Goal: Task Accomplishment & Management: Manage account settings

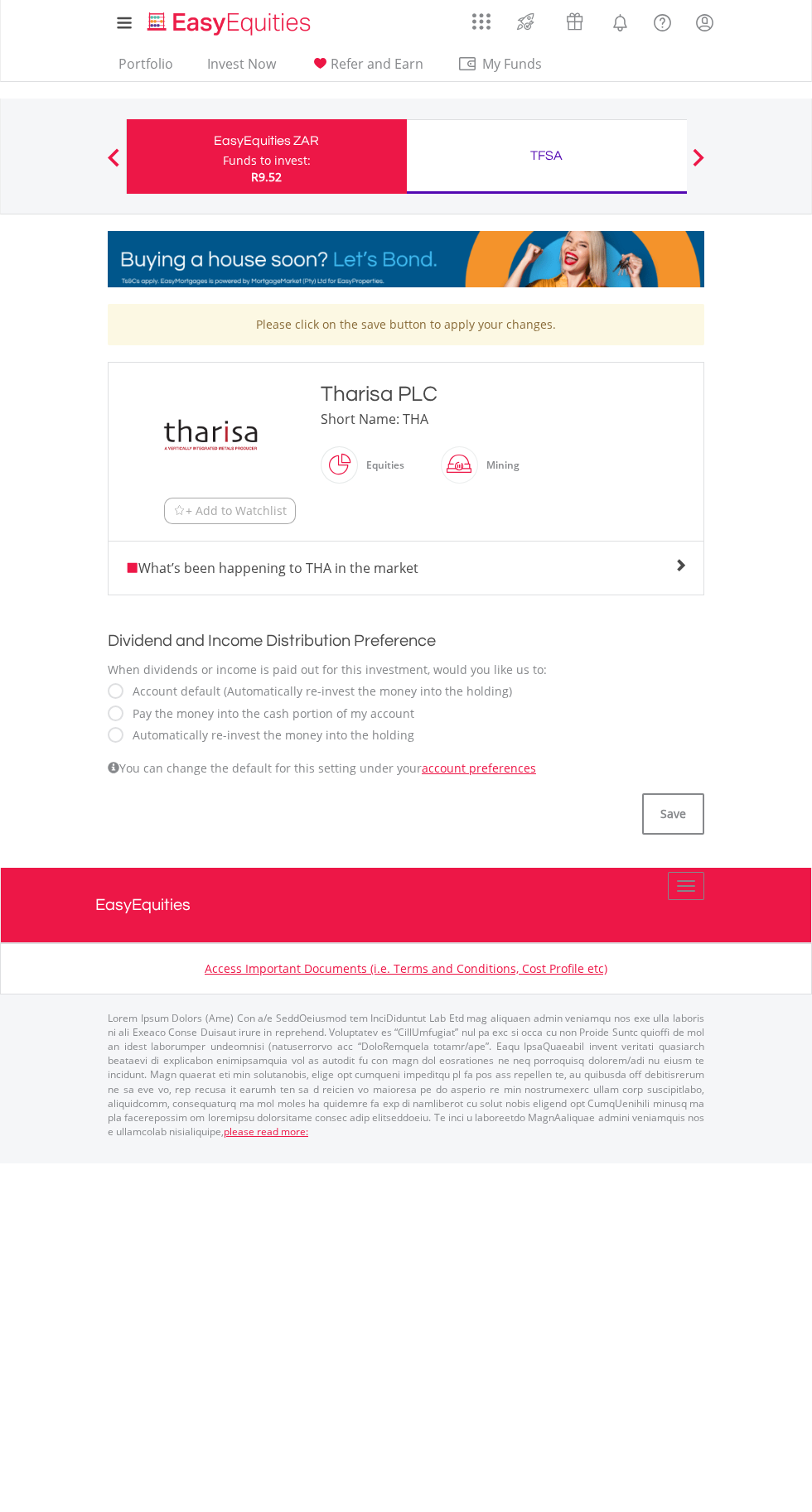
click at [141, 735] on label "Automatically re-invest the money into the holding" at bounding box center [269, 736] width 290 height 17
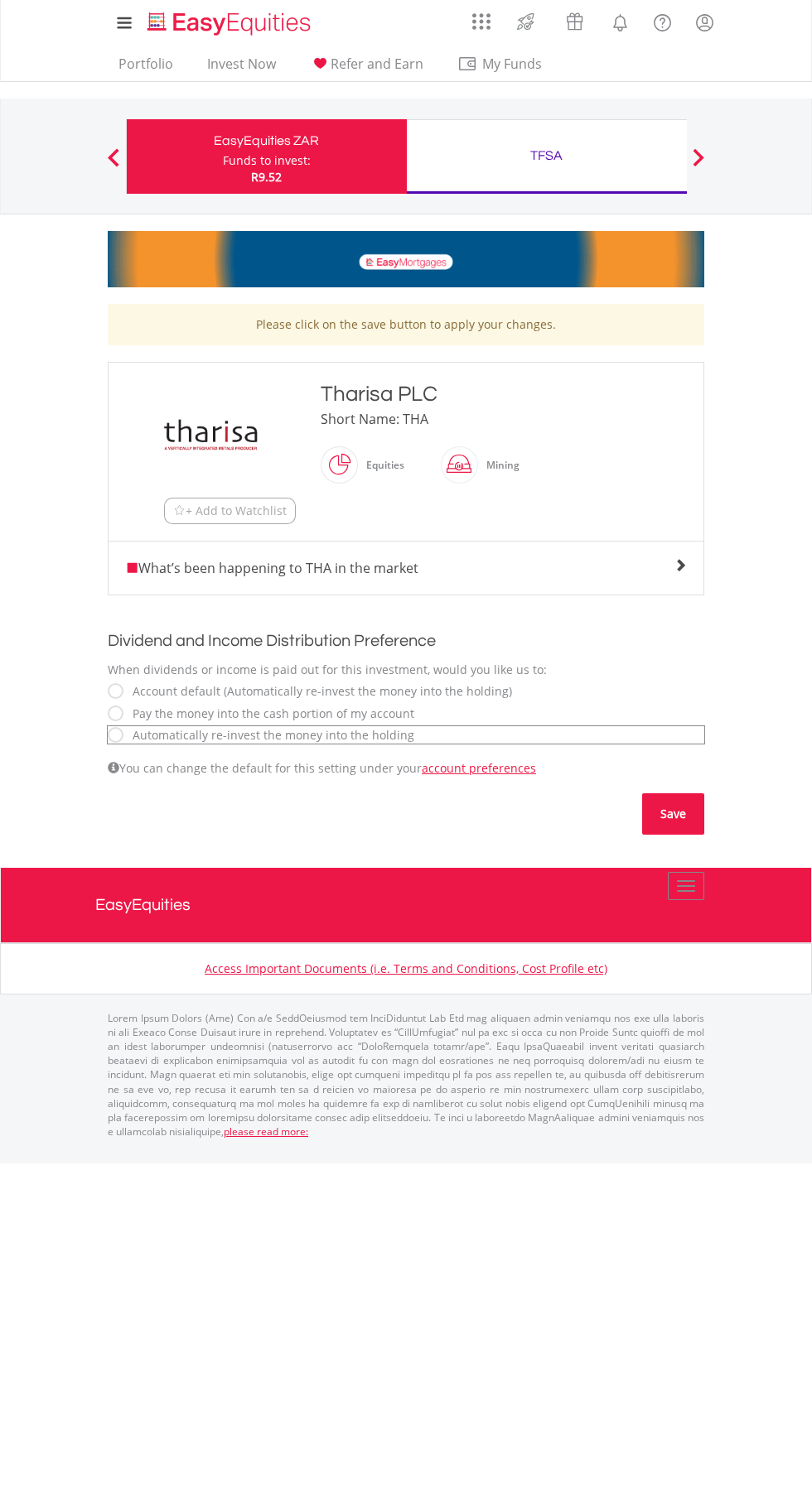
click at [676, 814] on button "Save" at bounding box center [673, 814] width 62 height 41
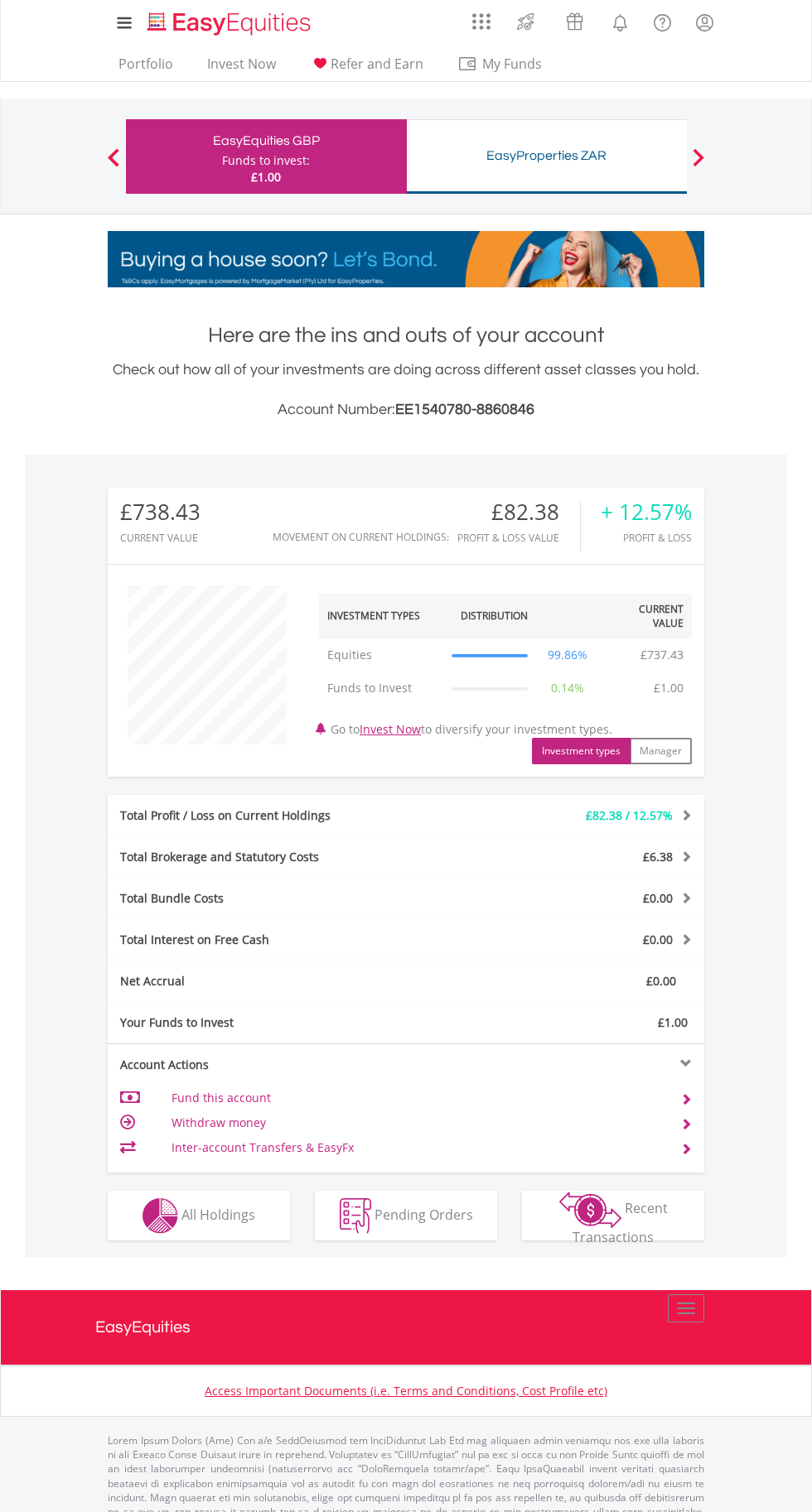
scroll to position [159, 198]
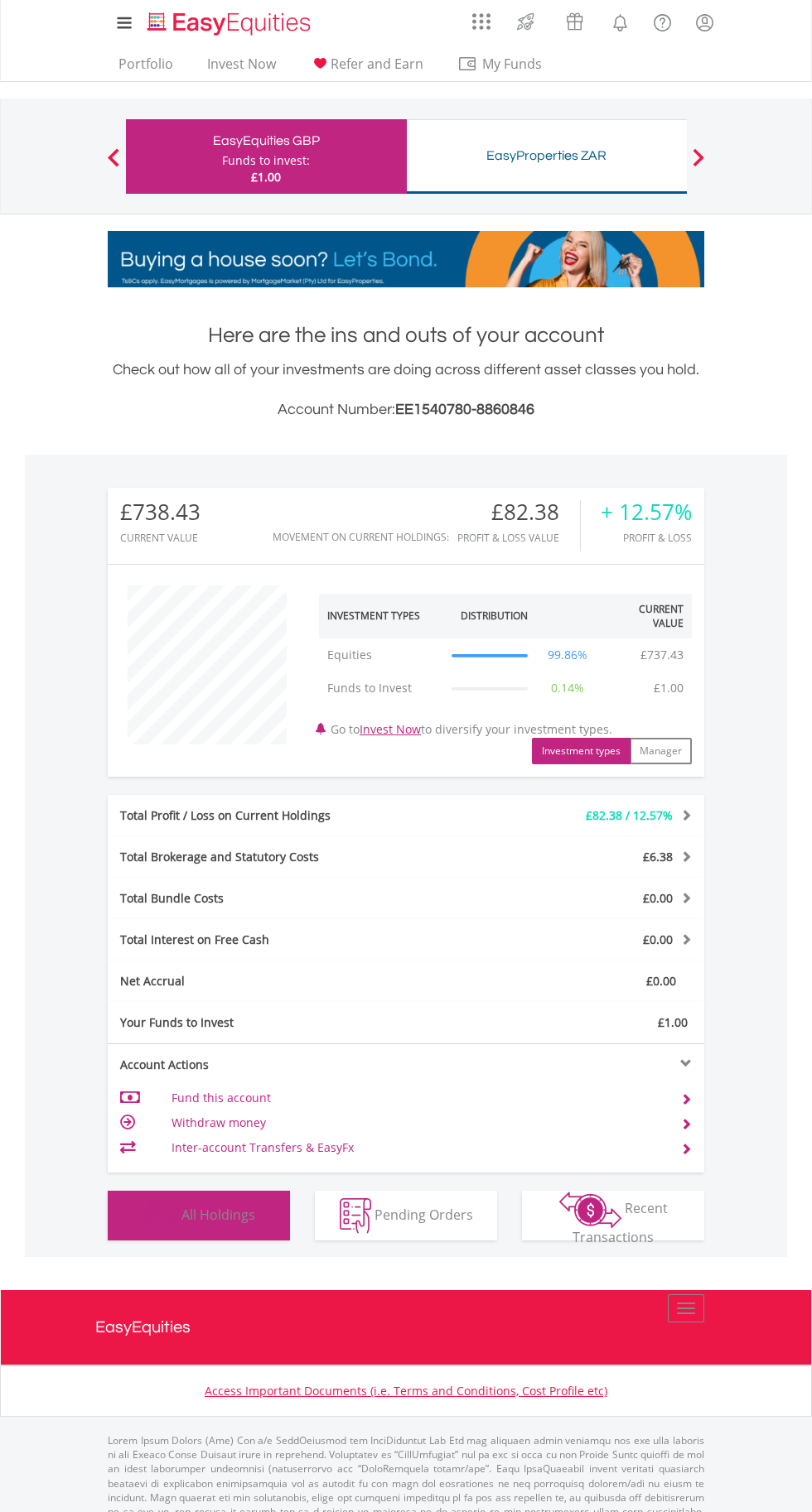
click at [254, 1214] on span "All Holdings" at bounding box center [218, 1214] width 74 height 18
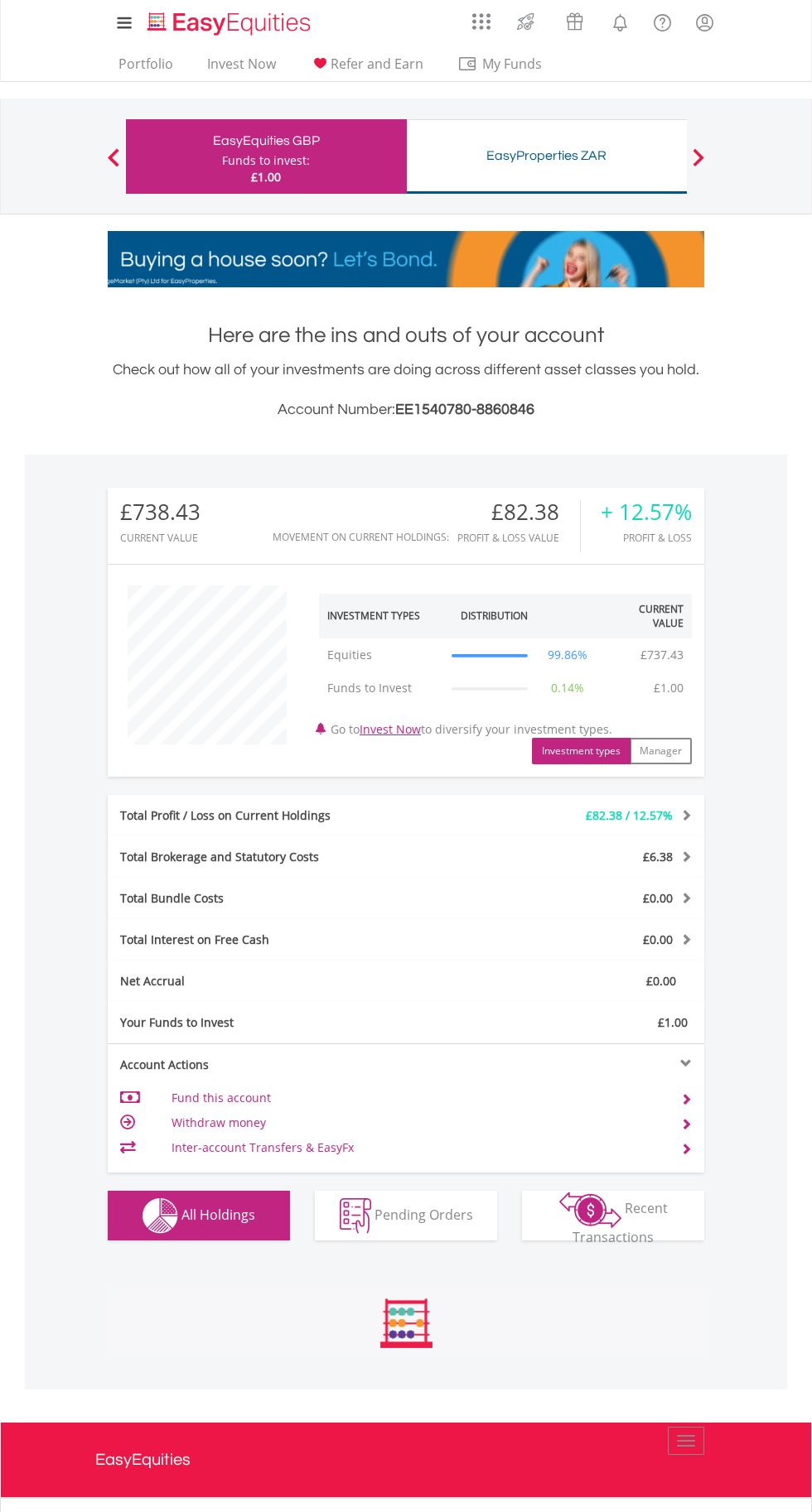
scroll to position [463, 0]
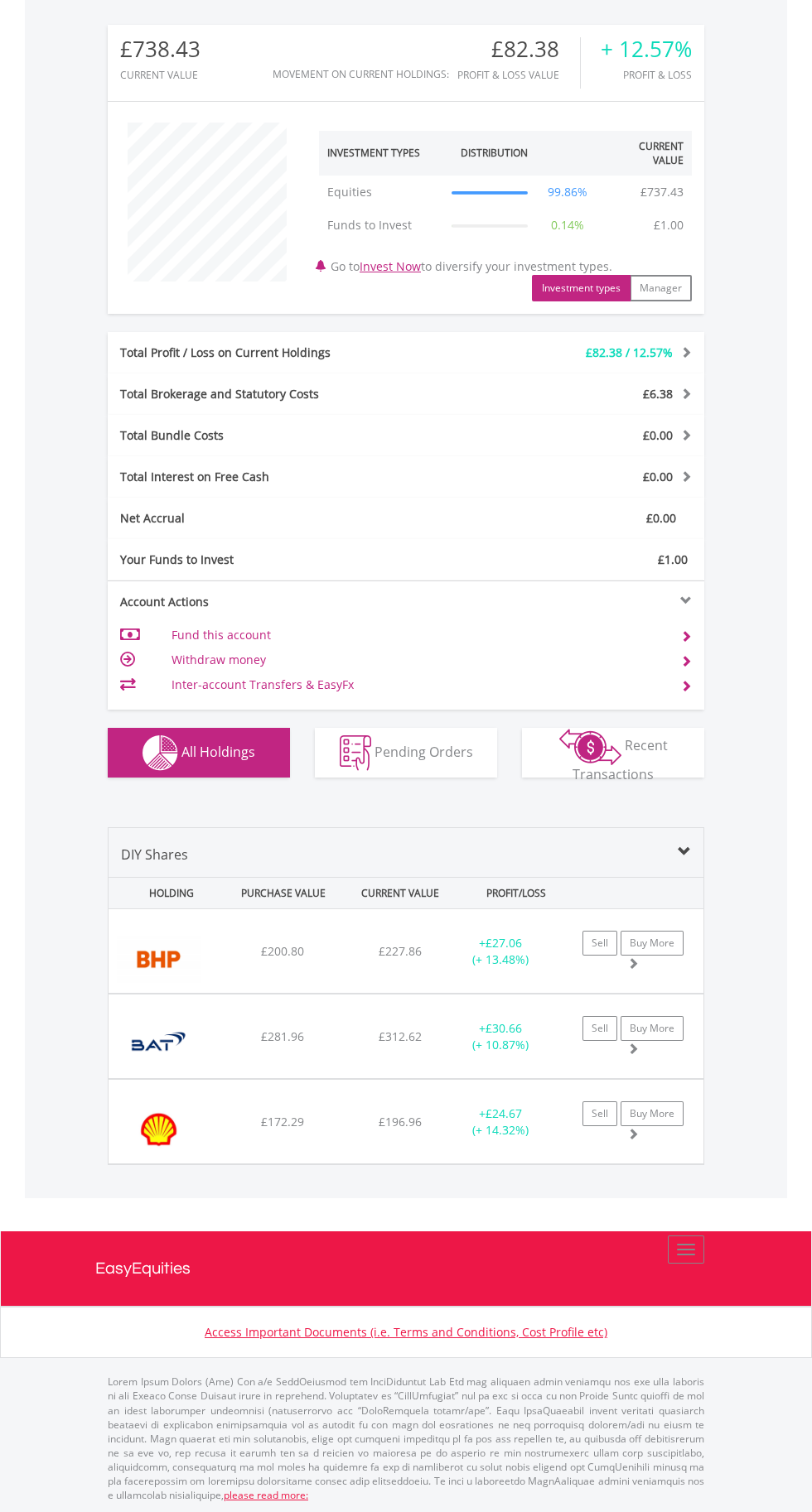
click at [448, 944] on div "+ £27.06 (+ 13.48%)" at bounding box center [500, 952] width 104 height 33
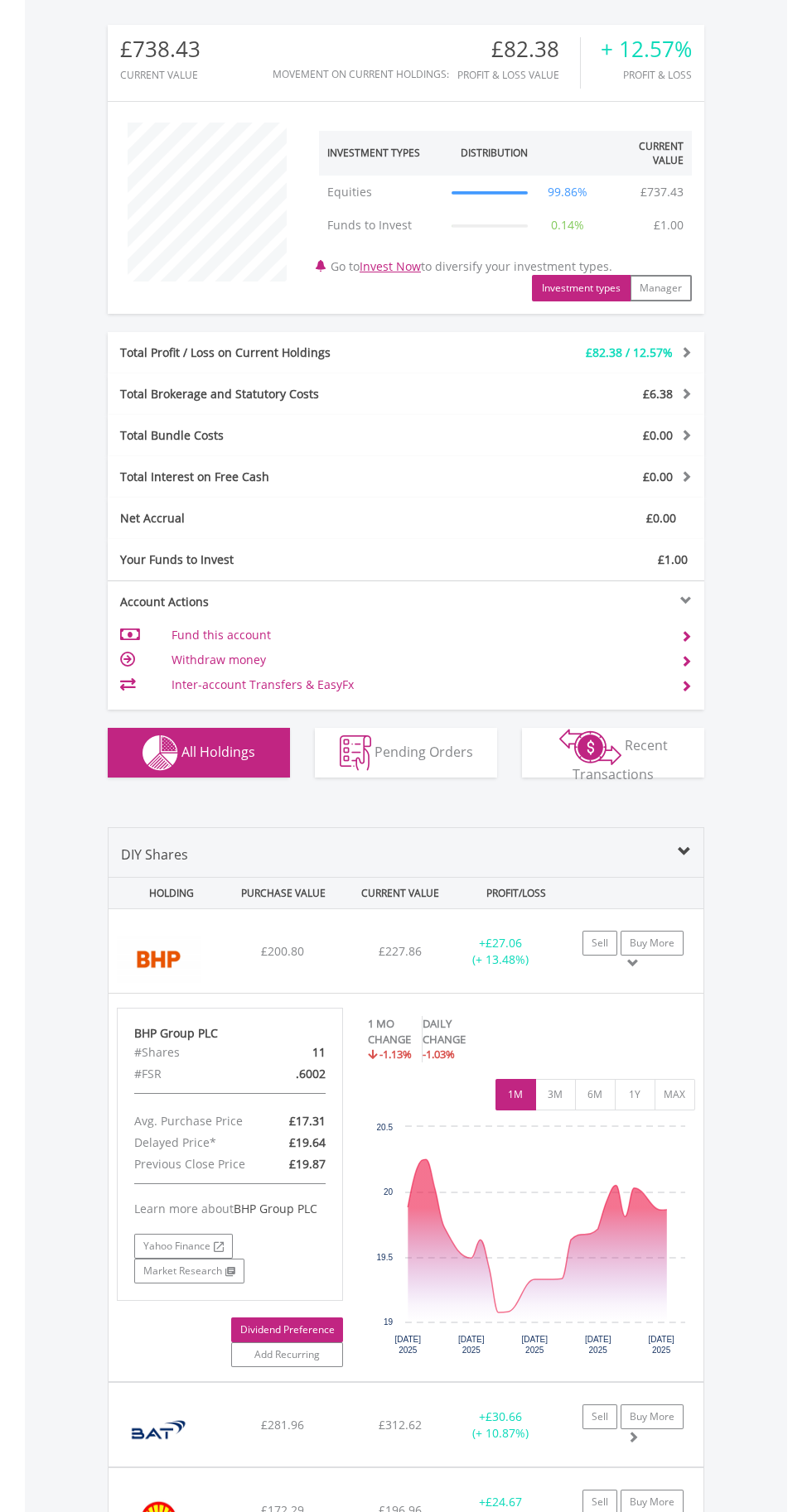
click at [316, 1329] on link "Dividend Preference" at bounding box center [287, 1330] width 112 height 25
click at [347, 942] on div "﻿ BHP Group PLC £200.80 £227.86 £19.64 + £27.06 (+ 13.48%) Sell Buy More" at bounding box center [406, 951] width 594 height 84
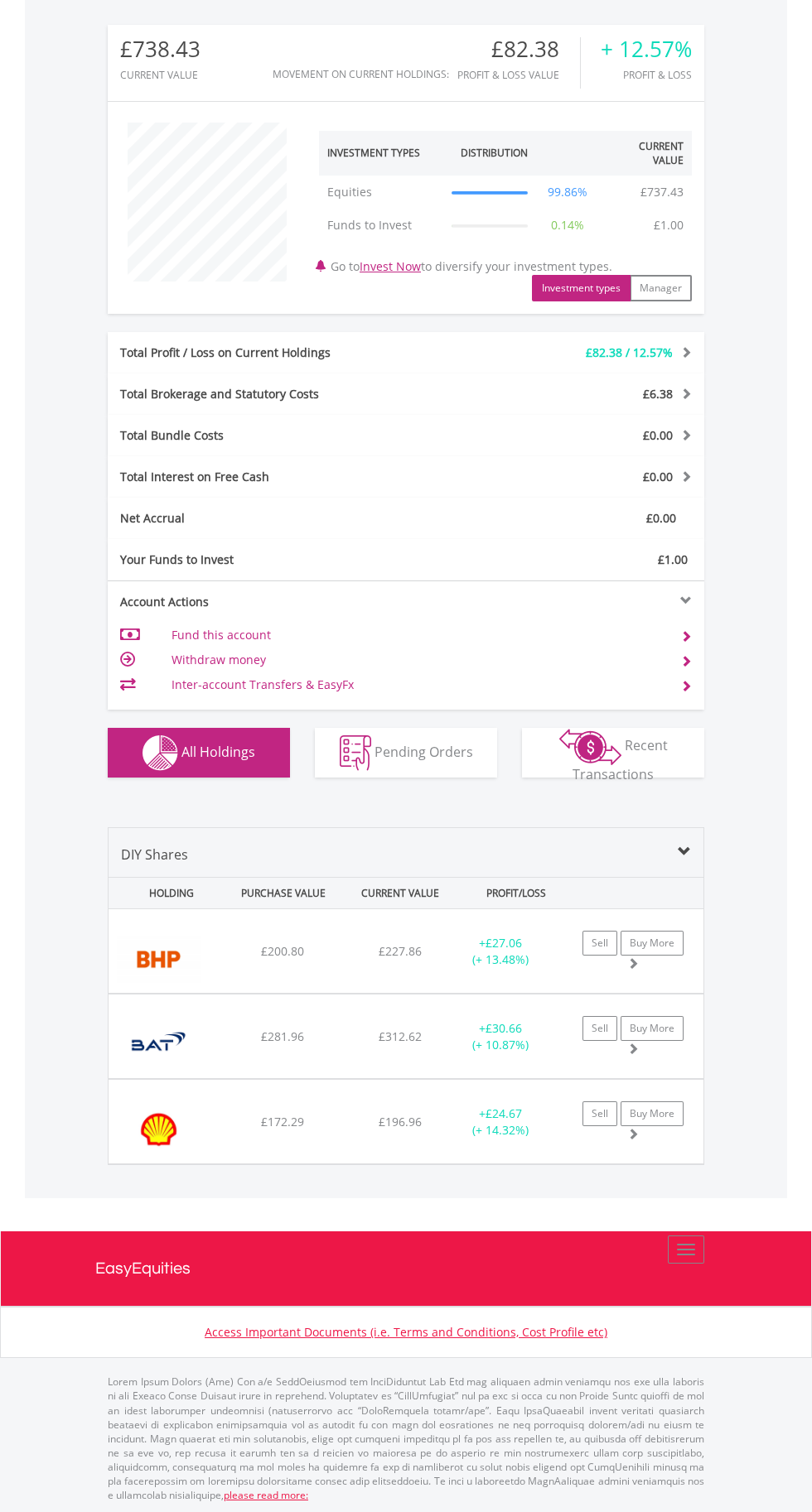
click at [373, 960] on div "£312.62" at bounding box center [400, 952] width 113 height 17
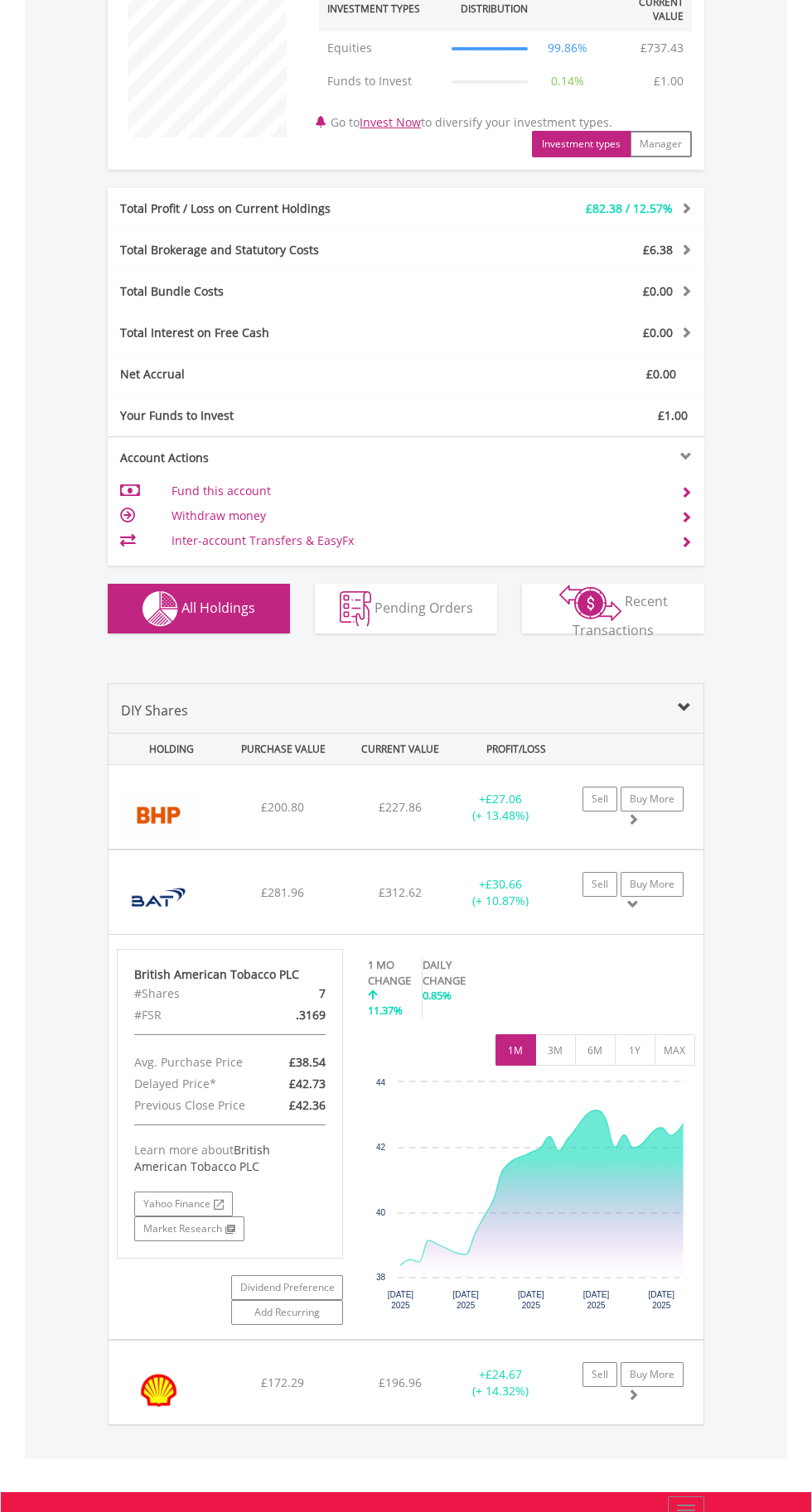
scroll to position [609, 0]
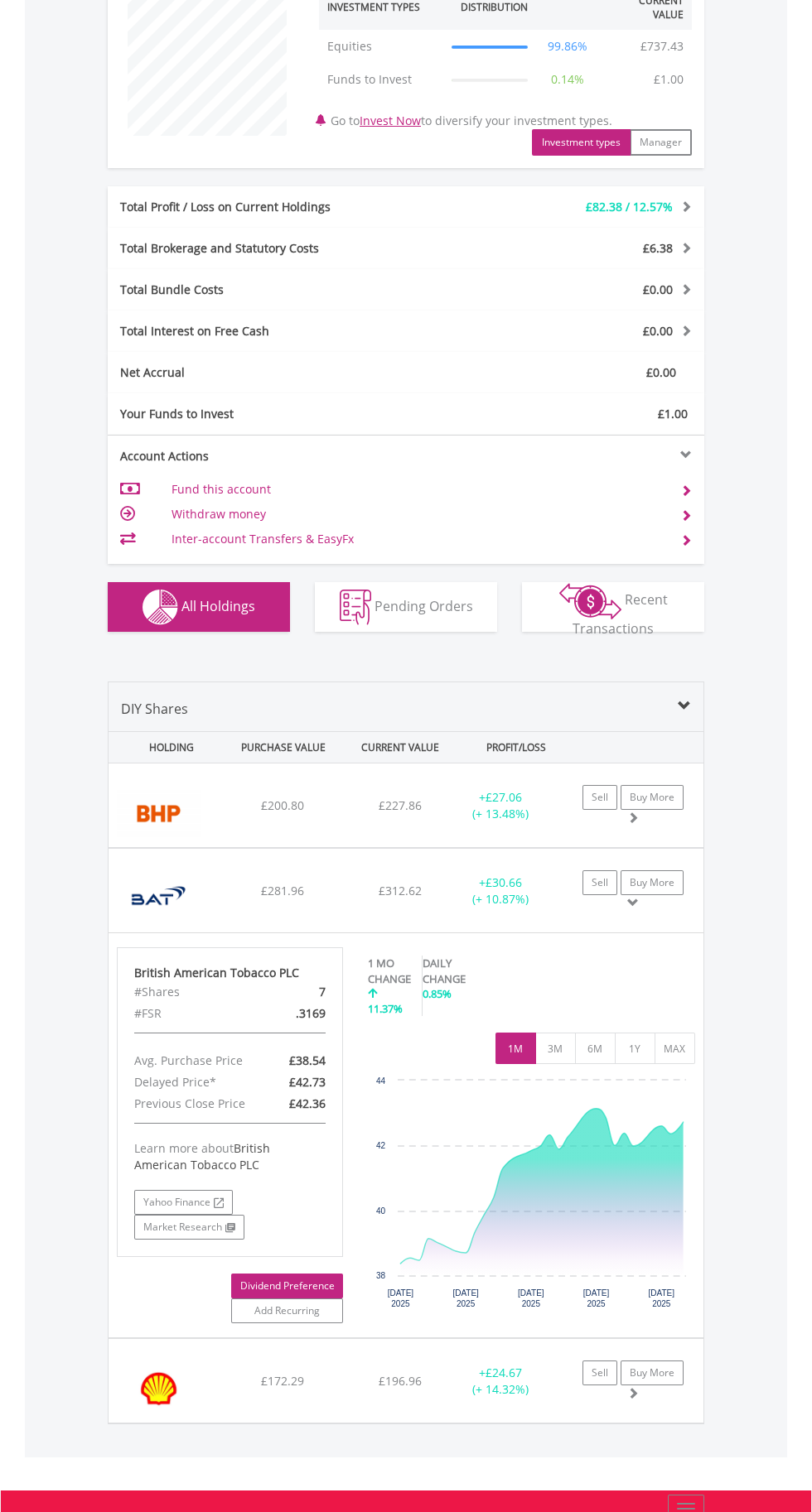
click at [318, 1279] on link "Dividend Preference" at bounding box center [287, 1287] width 112 height 25
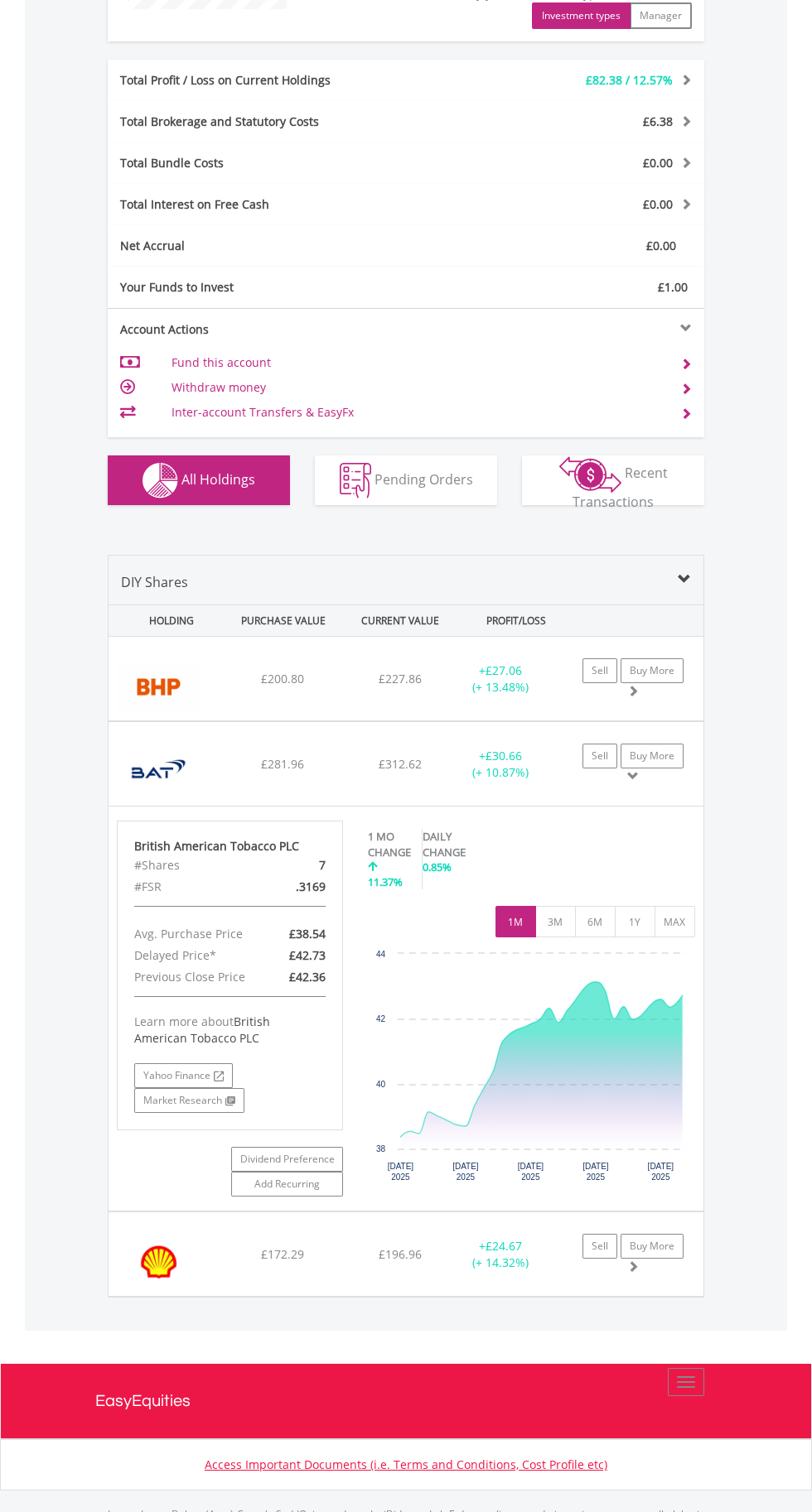
click at [309, 687] on div "£281.96" at bounding box center [282, 679] width 113 height 17
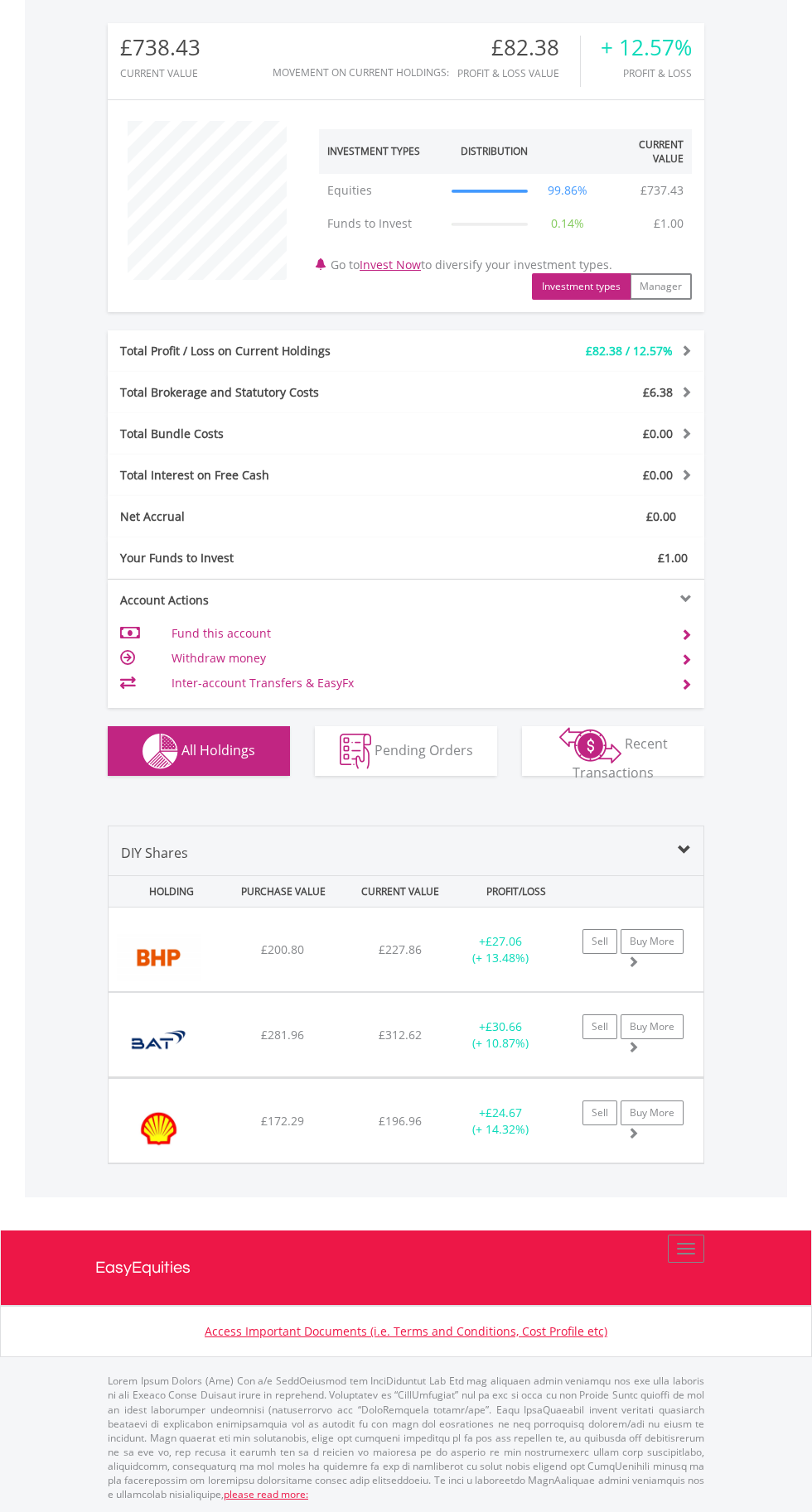
scroll to position [463, 0]
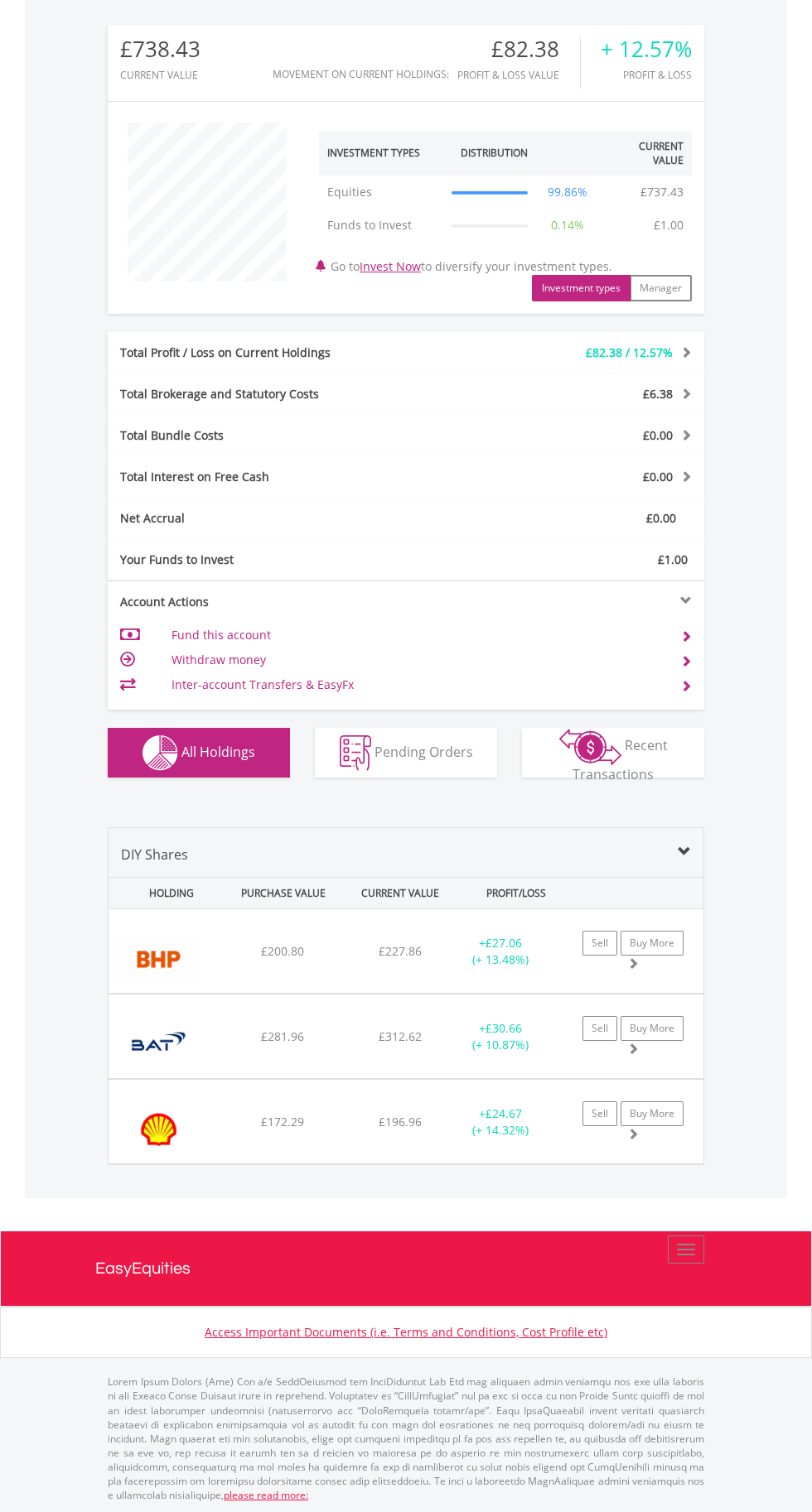
click at [292, 959] on span "£172.29" at bounding box center [282, 951] width 43 height 16
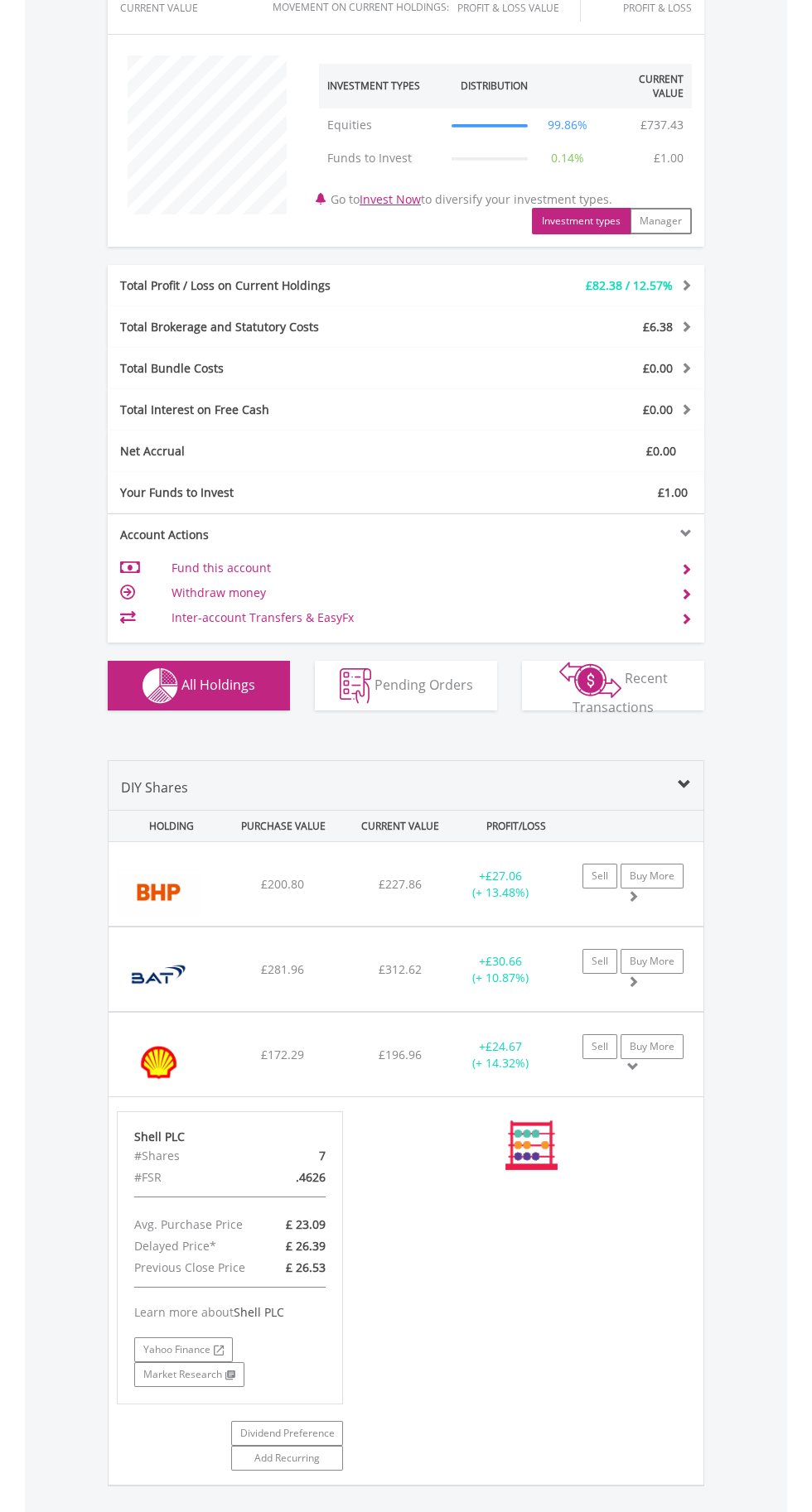
scroll to position [736, 0]
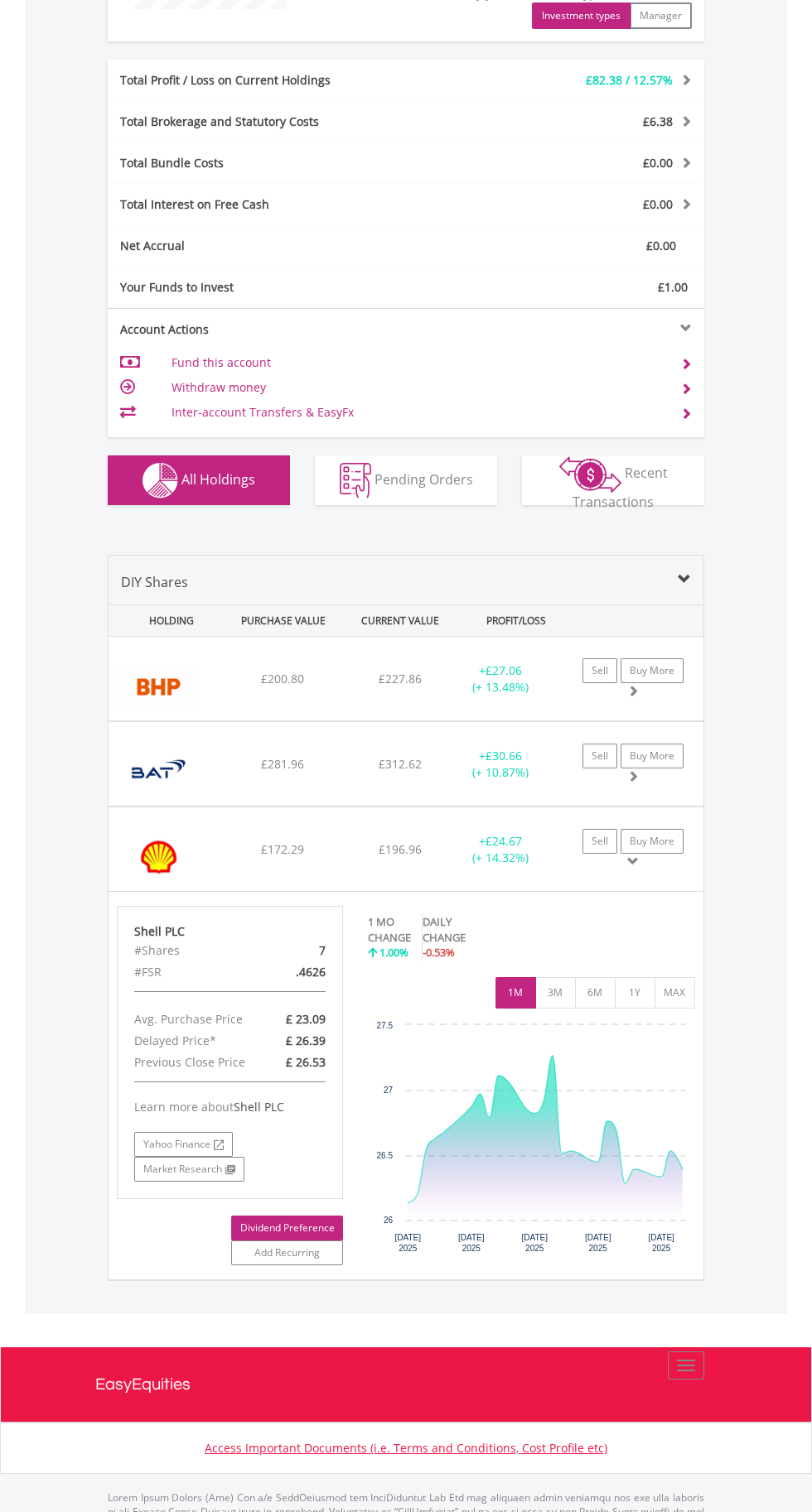
click at [310, 1227] on link "Dividend Preference" at bounding box center [287, 1228] width 112 height 25
click at [403, 687] on span "£312.62" at bounding box center [399, 678] width 43 height 16
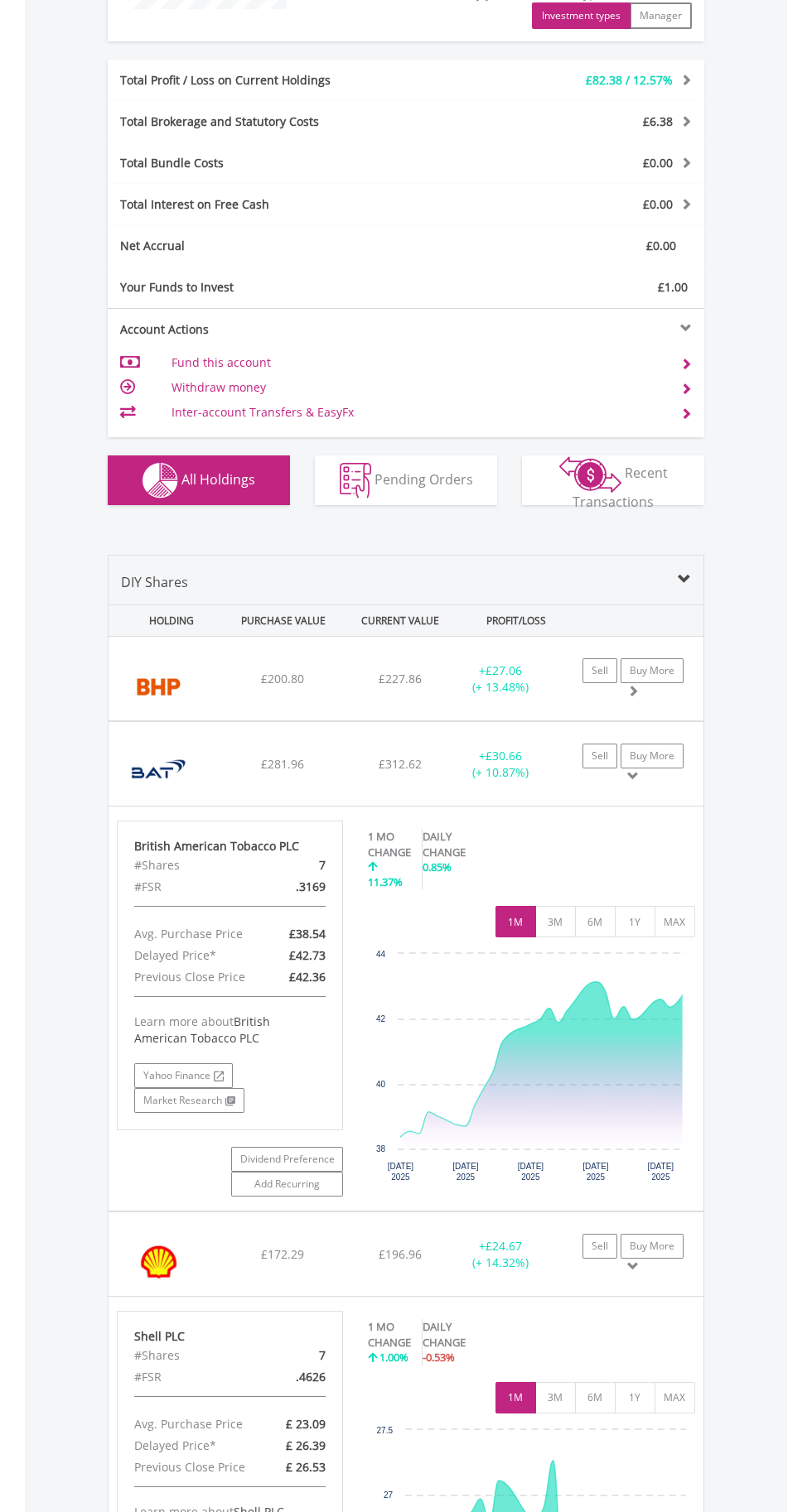
click at [457, 688] on div "+ £27.06 (+ 13.48%)" at bounding box center [500, 679] width 104 height 33
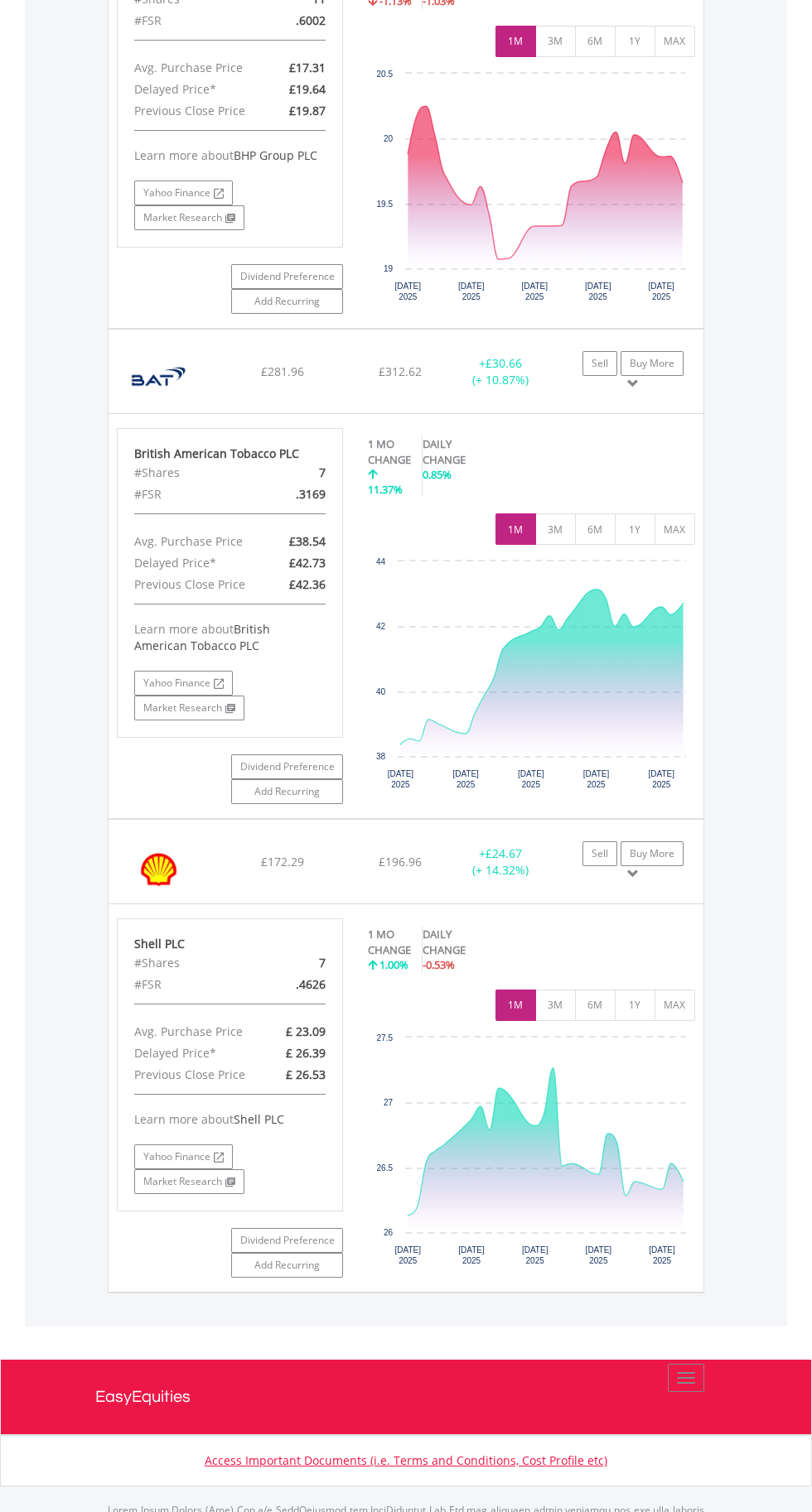
scroll to position [1533, 0]
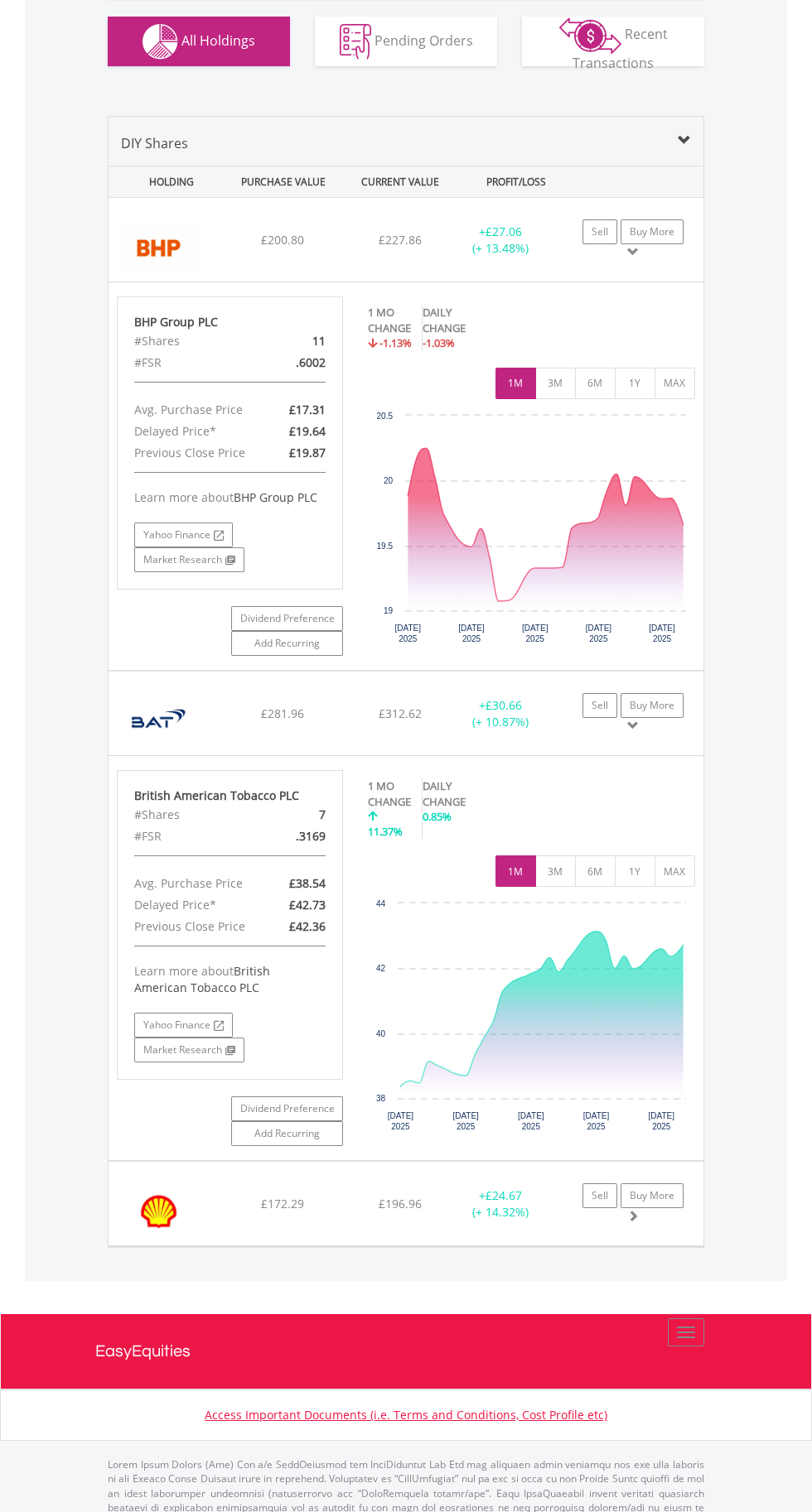
scroll to position [1144, 0]
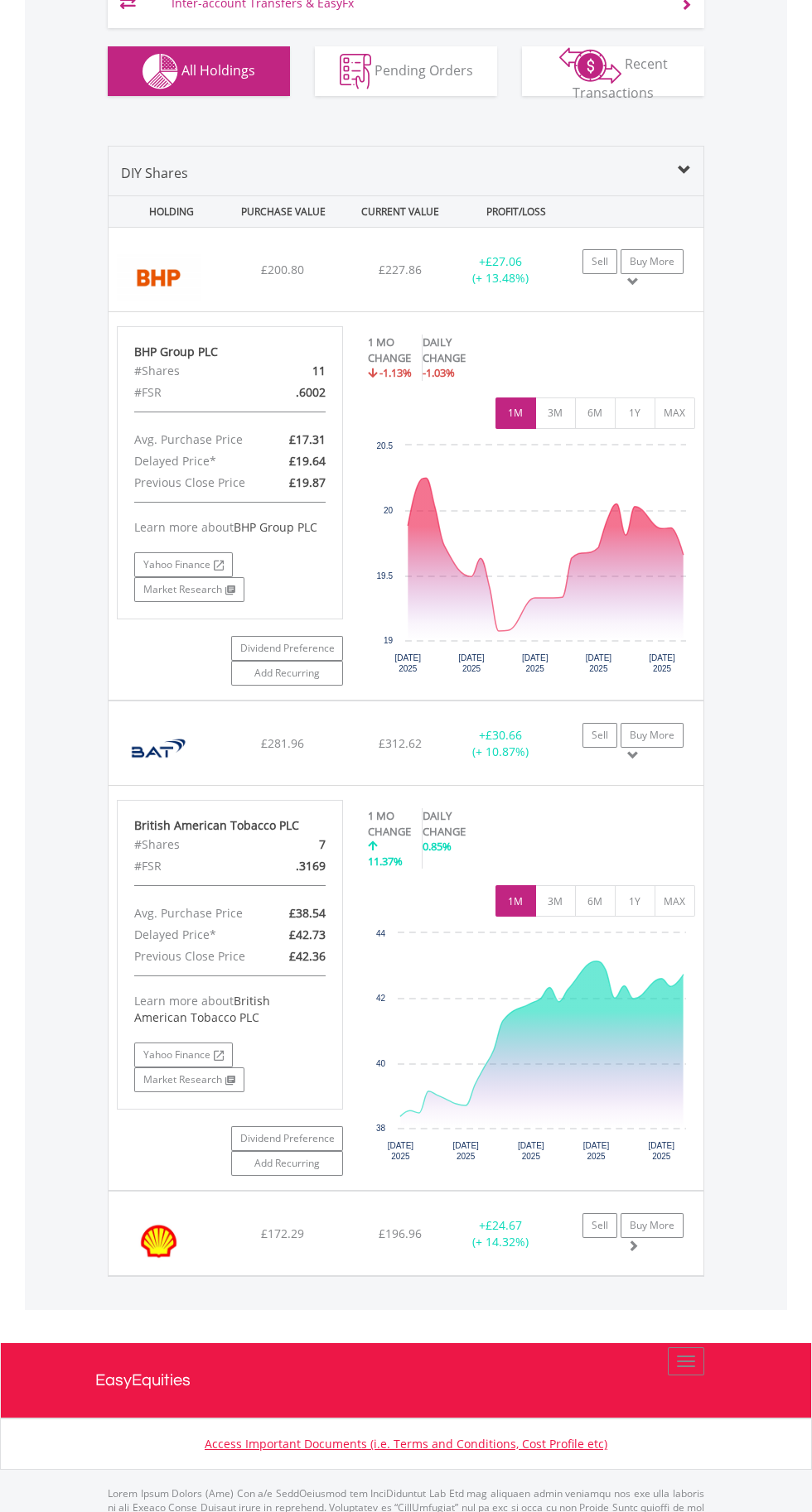
click at [413, 311] on div "﻿ British American Tobacco PLC £281.96 £312.62 £42.73 + £30.66 (+ 10.87%) Sell …" at bounding box center [406, 270] width 594 height 84
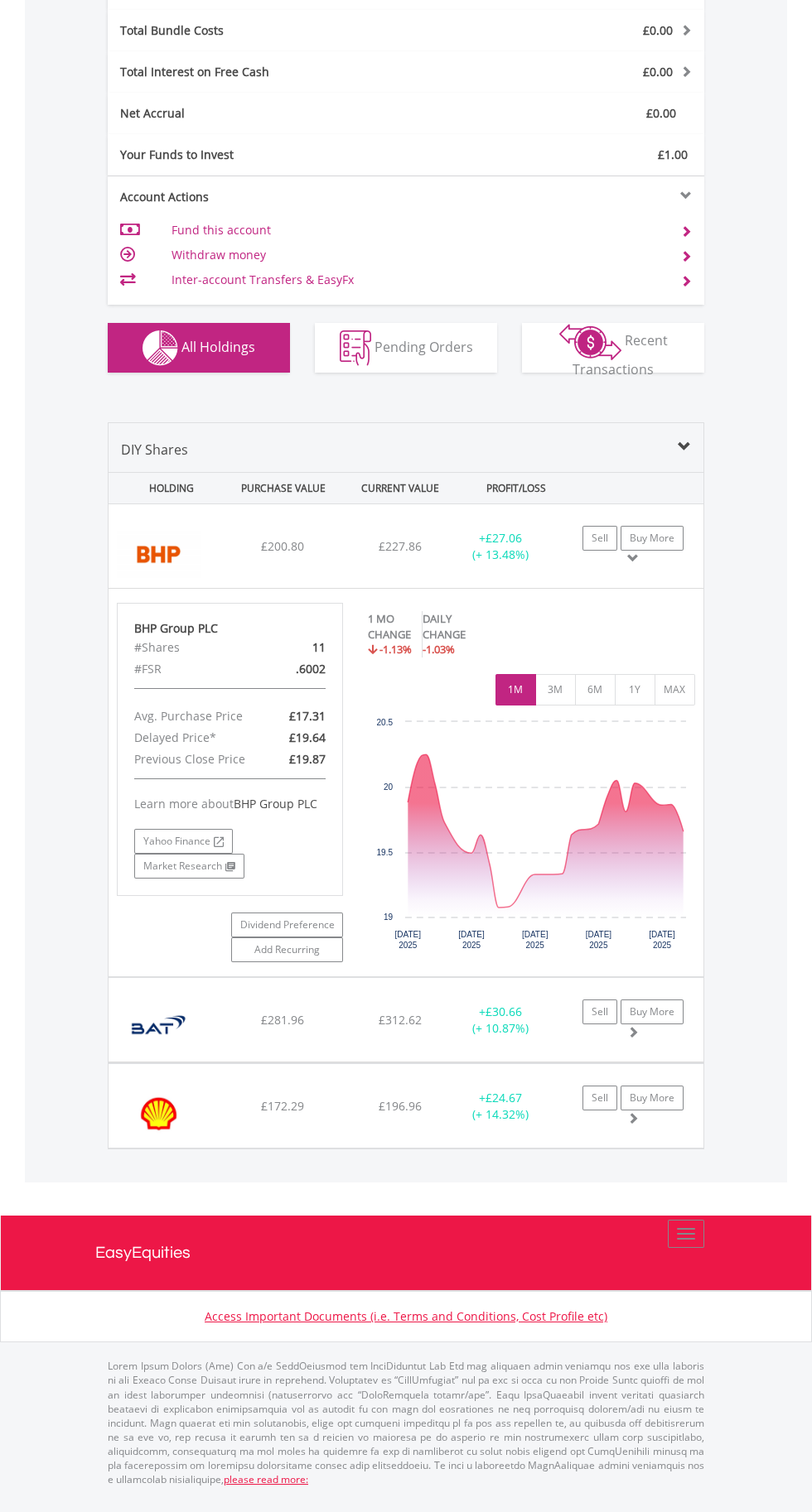
scroll to position [739, 0]
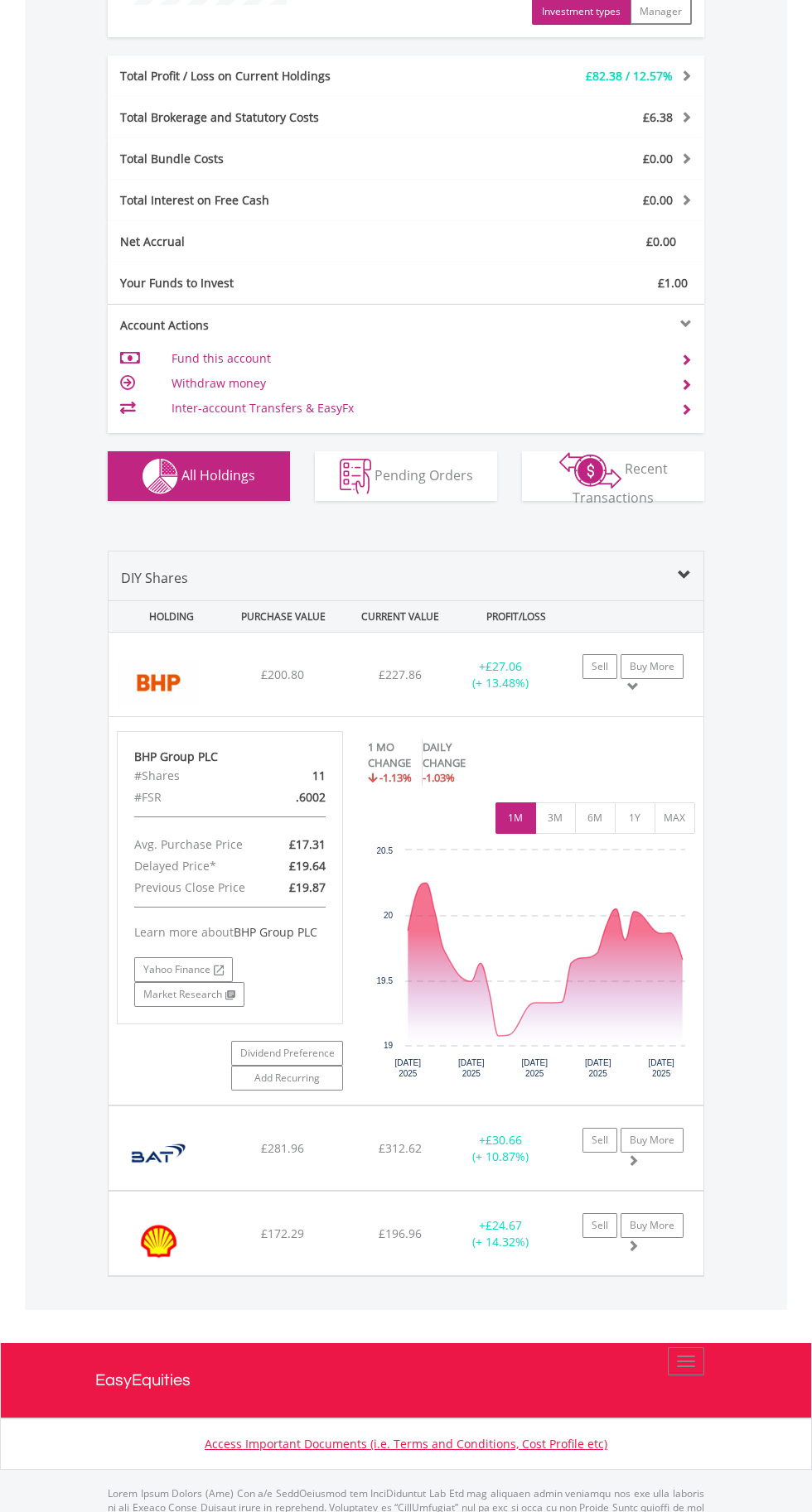
click at [407, 667] on span "£227.86" at bounding box center [399, 674] width 43 height 16
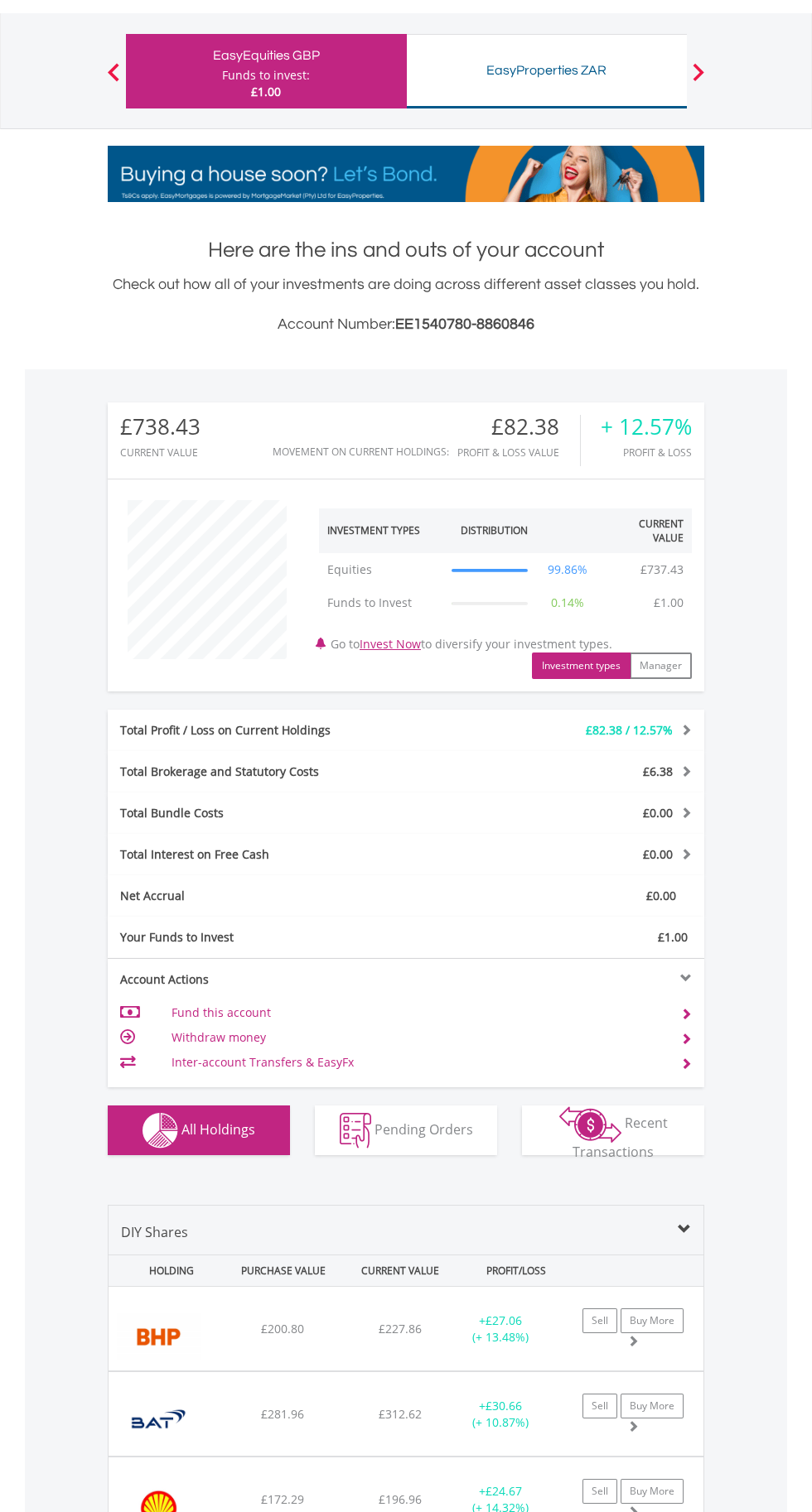
scroll to position [85, 0]
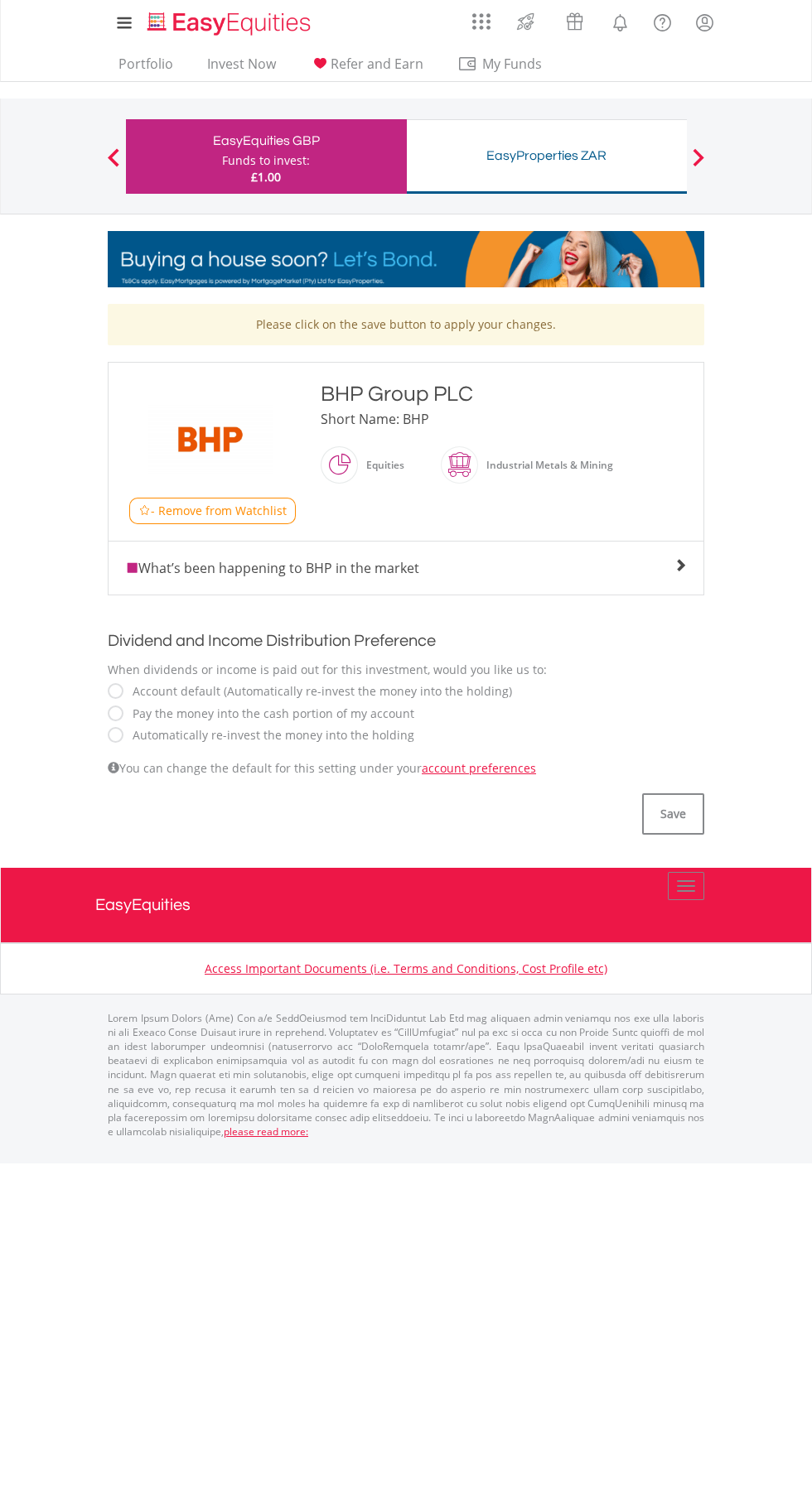
click at [136, 739] on label "Automatically re-invest the money into the holding" at bounding box center [269, 736] width 290 height 17
click at [684, 820] on button "Save" at bounding box center [673, 814] width 62 height 41
click at [140, 735] on label "Automatically re-invest the money into the holding" at bounding box center [269, 736] width 290 height 17
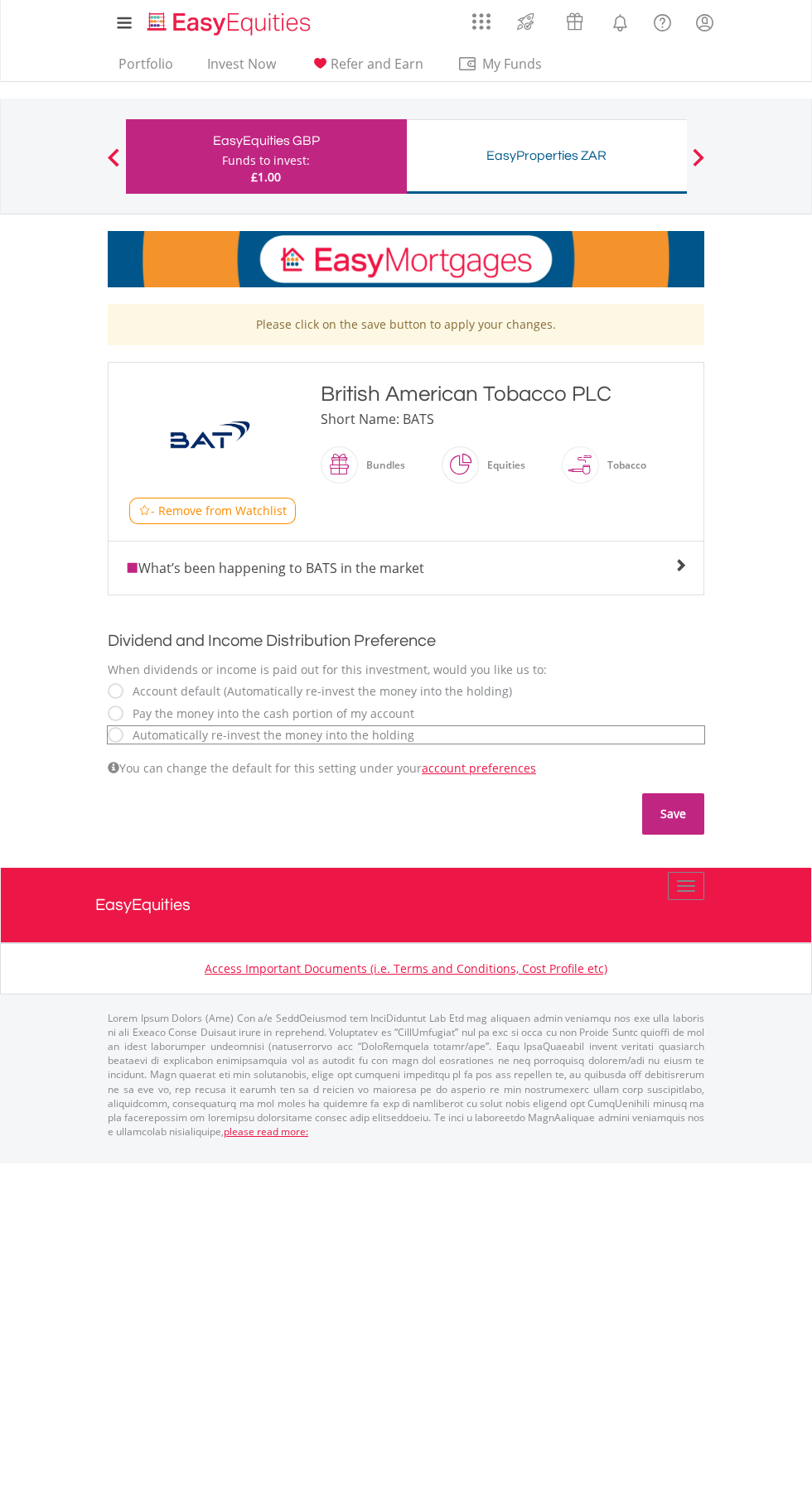
click at [676, 814] on button "Save" at bounding box center [673, 814] width 62 height 41
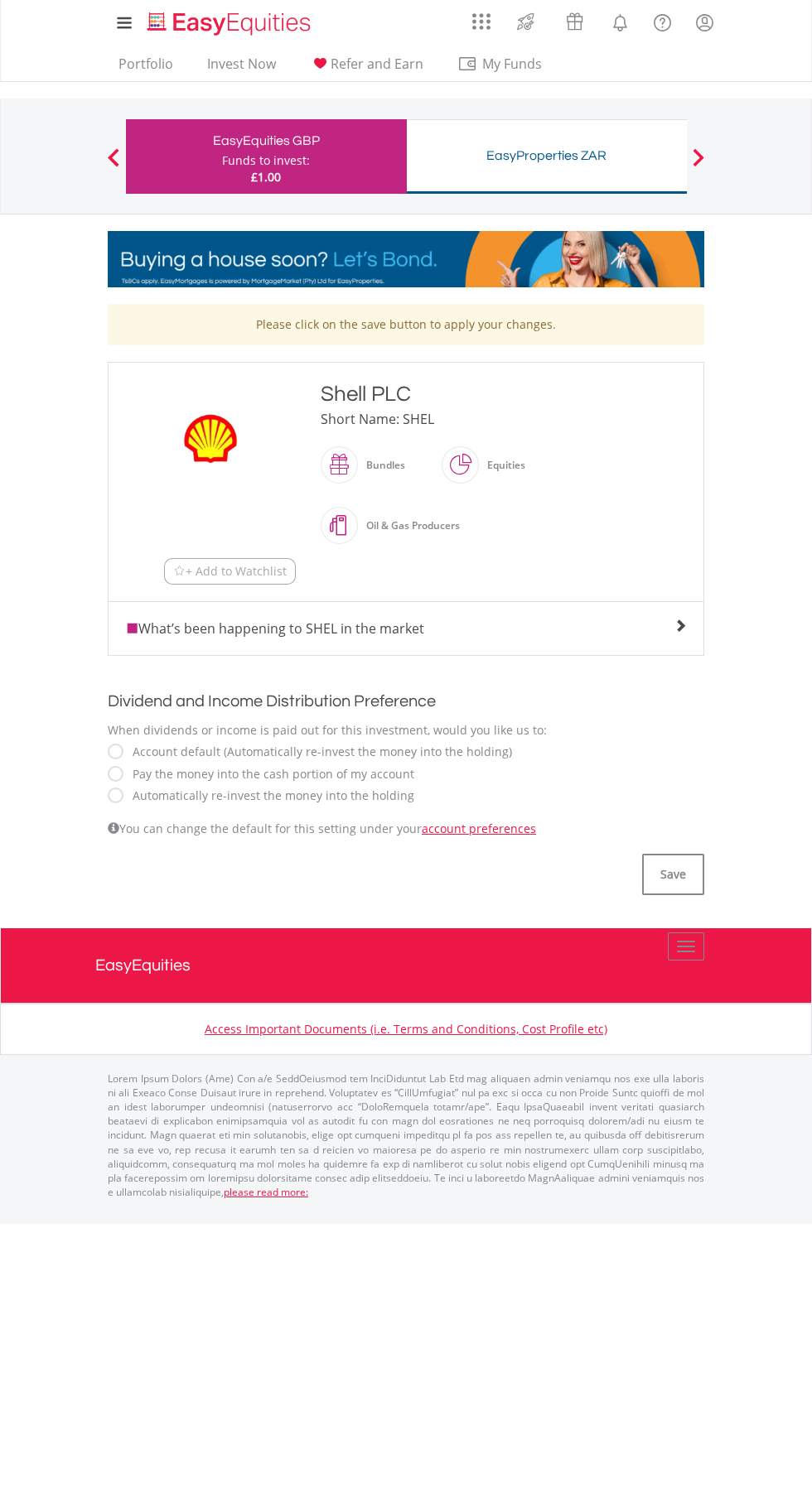
click at [147, 799] on label "Automatically re-invest the money into the holding" at bounding box center [269, 796] width 290 height 17
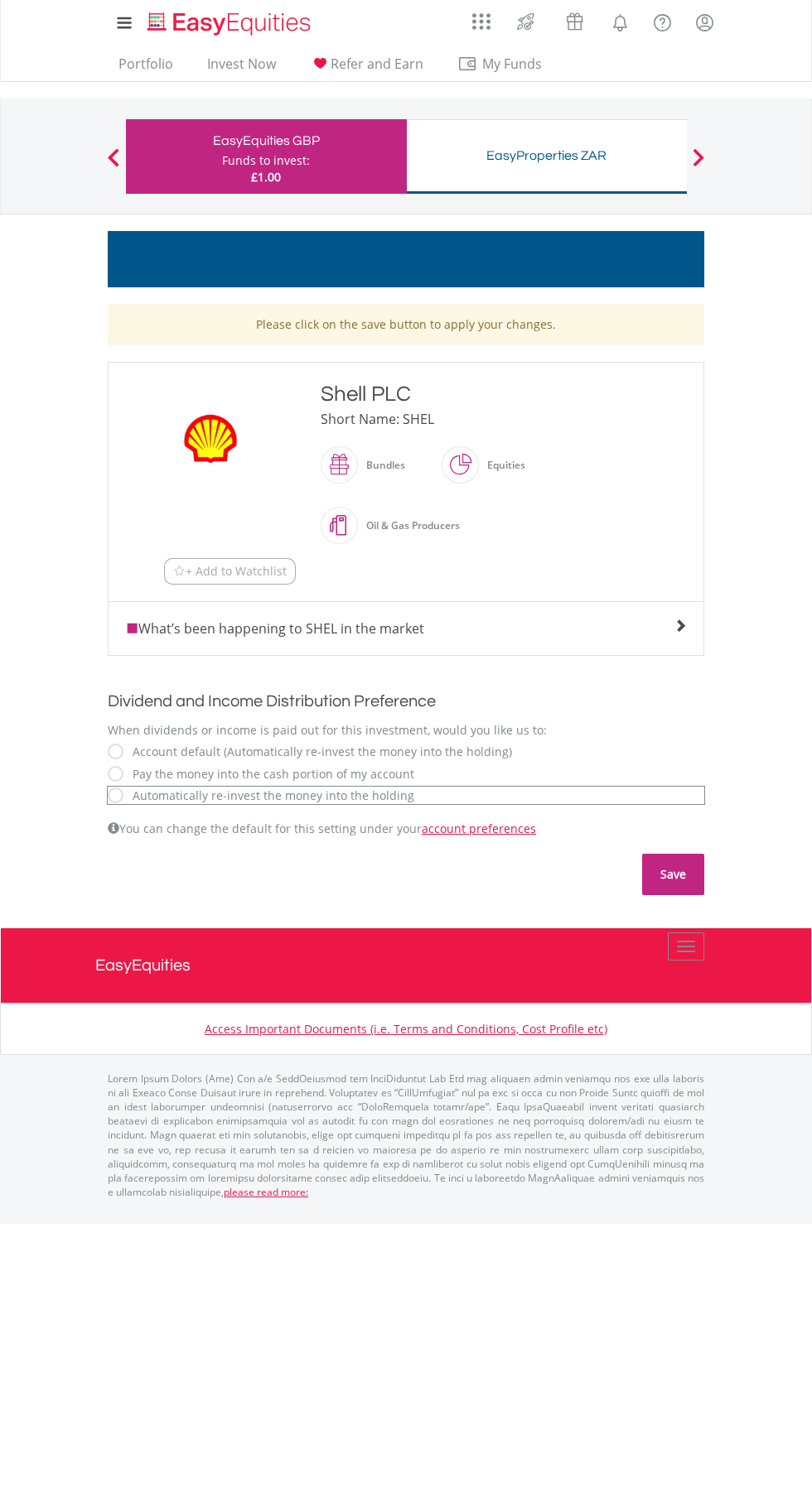
click at [683, 879] on button "Save" at bounding box center [673, 874] width 62 height 41
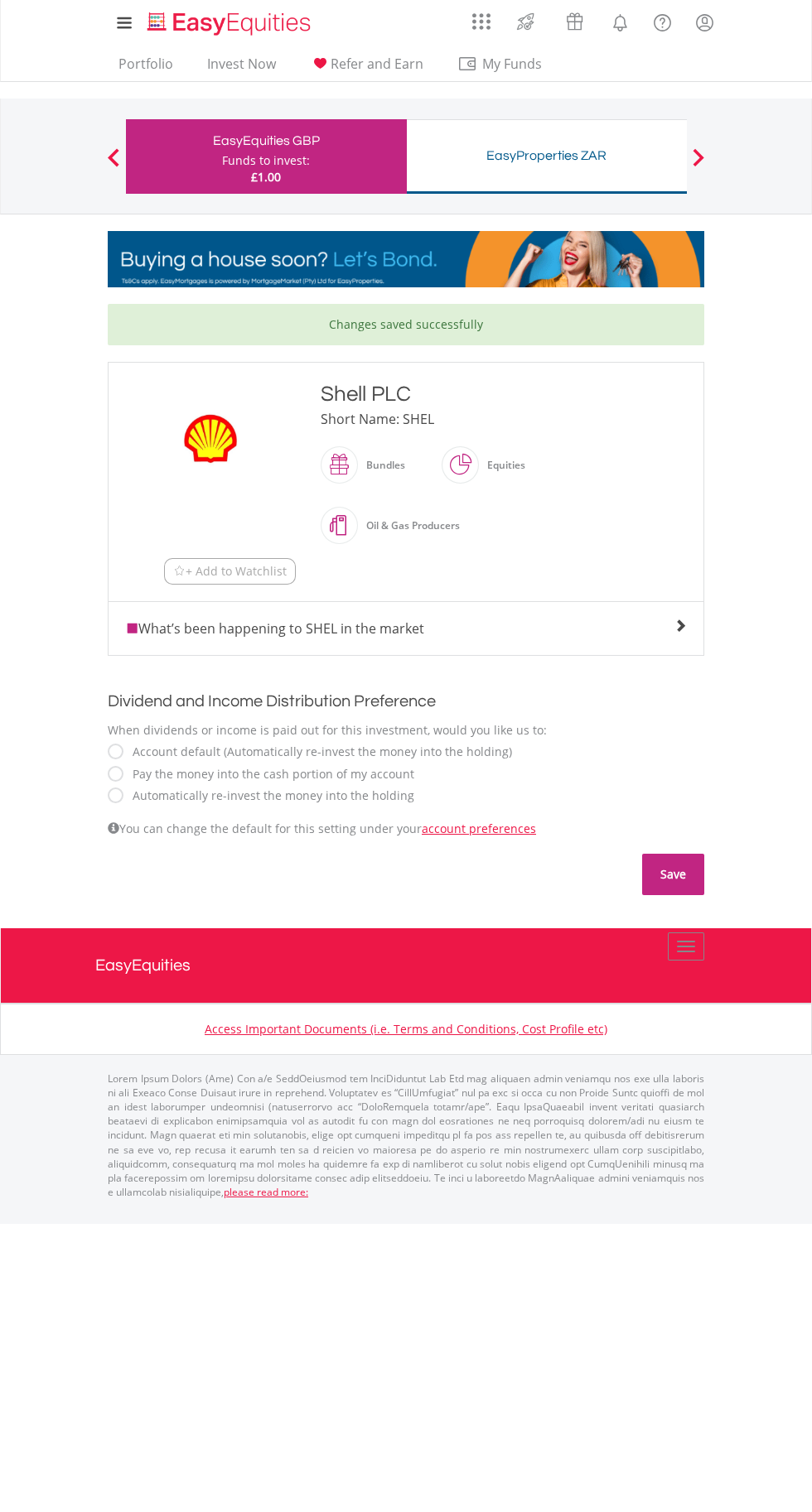
click at [683, 878] on button "Save" at bounding box center [673, 874] width 62 height 41
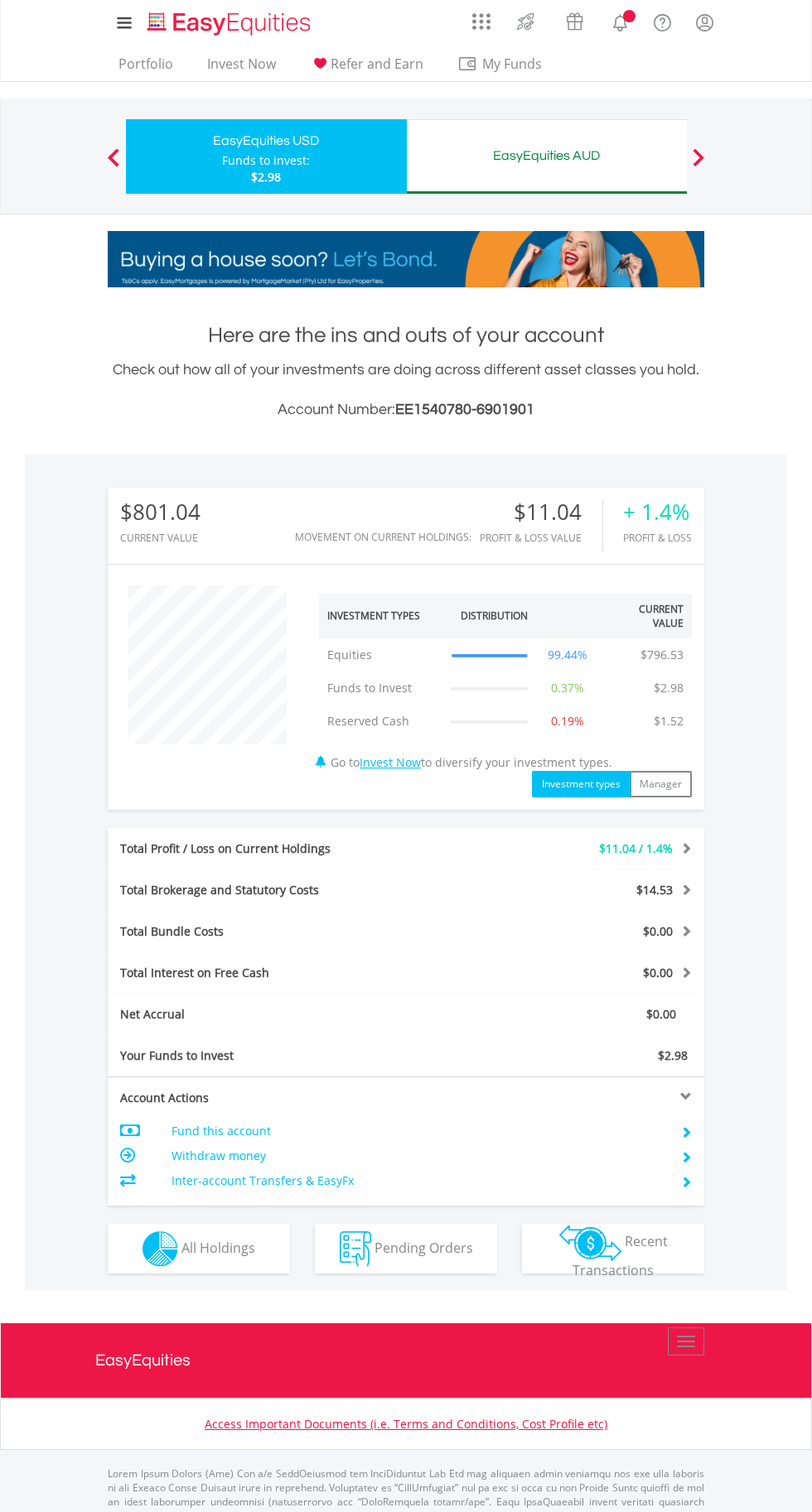
scroll to position [159, 198]
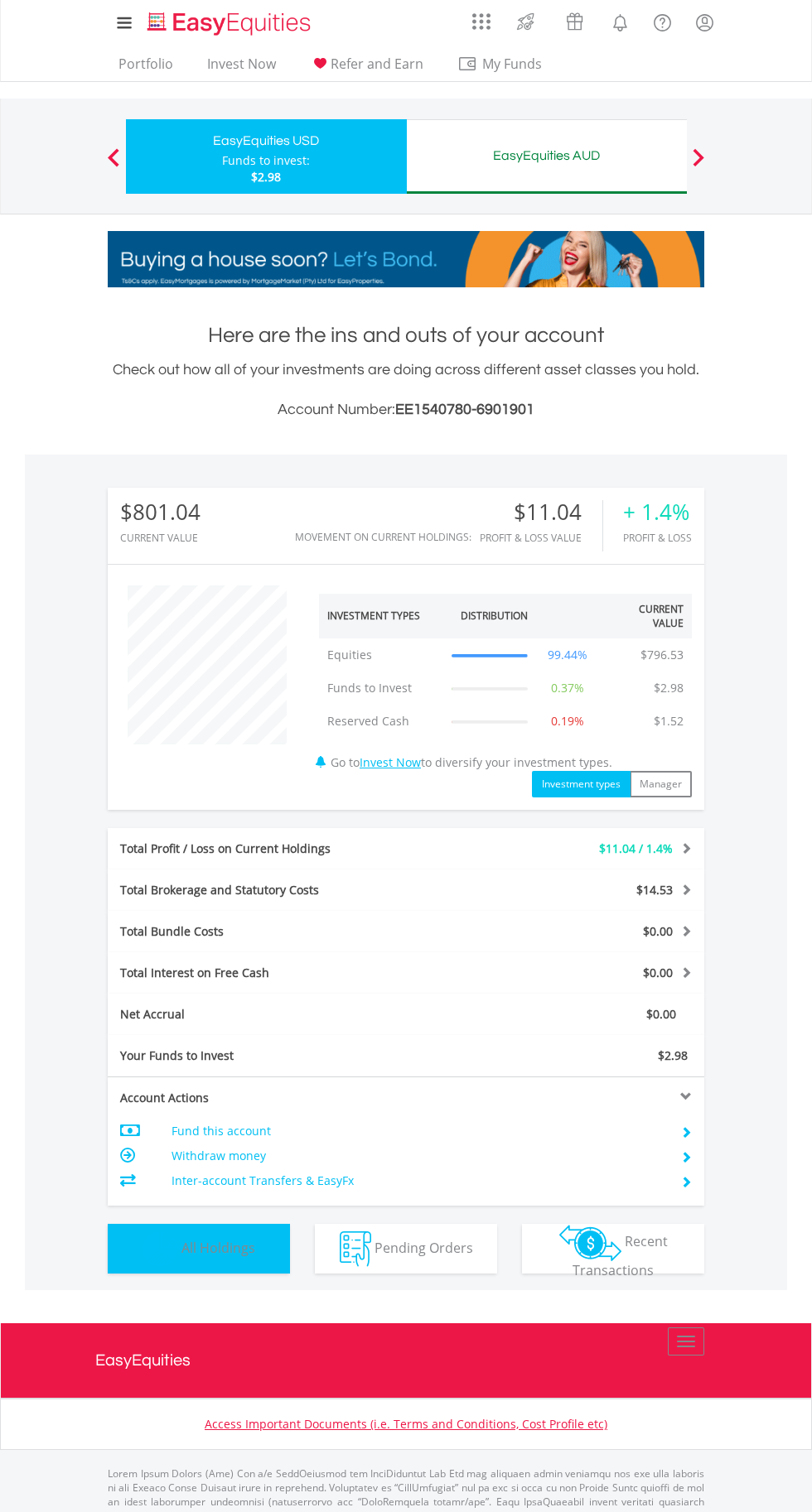
click at [254, 1252] on button "Holdings All Holdings" at bounding box center [199, 1248] width 182 height 49
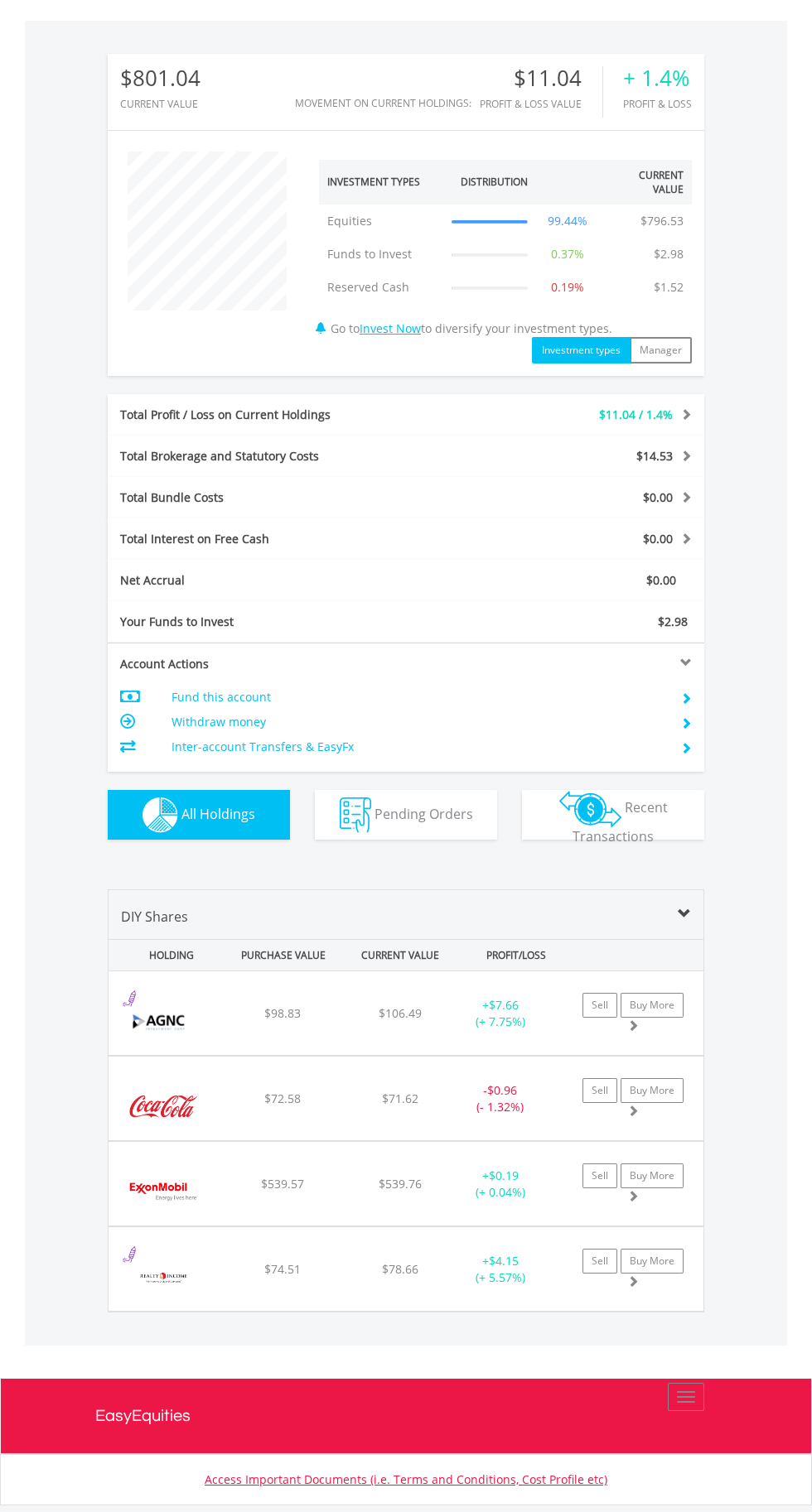
scroll to position [455, 0]
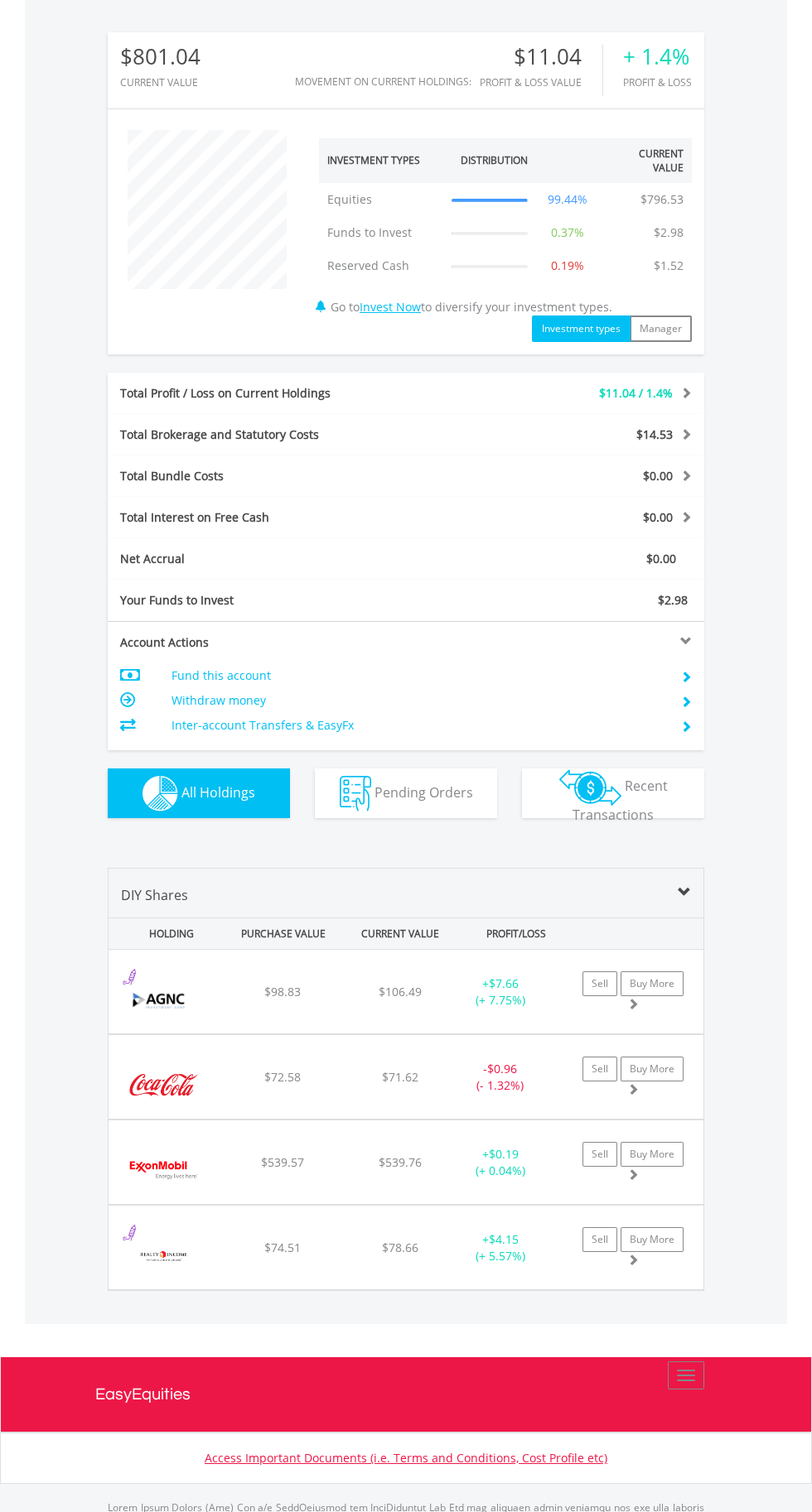
click at [451, 1009] on div "+ $4.15 (+ 5.57%)" at bounding box center [500, 992] width 104 height 33
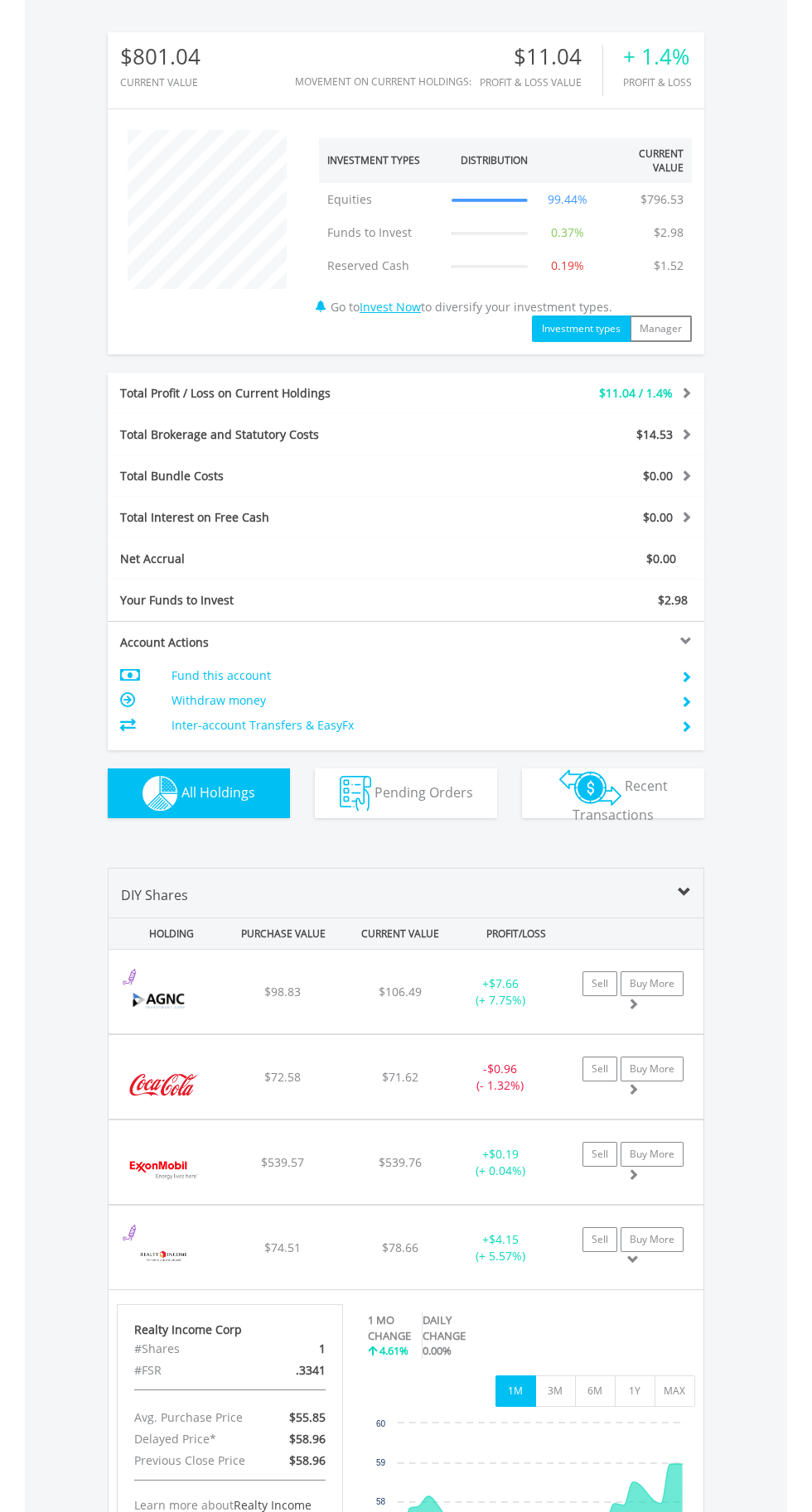
click at [415, 1000] on span "$78.66" at bounding box center [399, 991] width 43 height 16
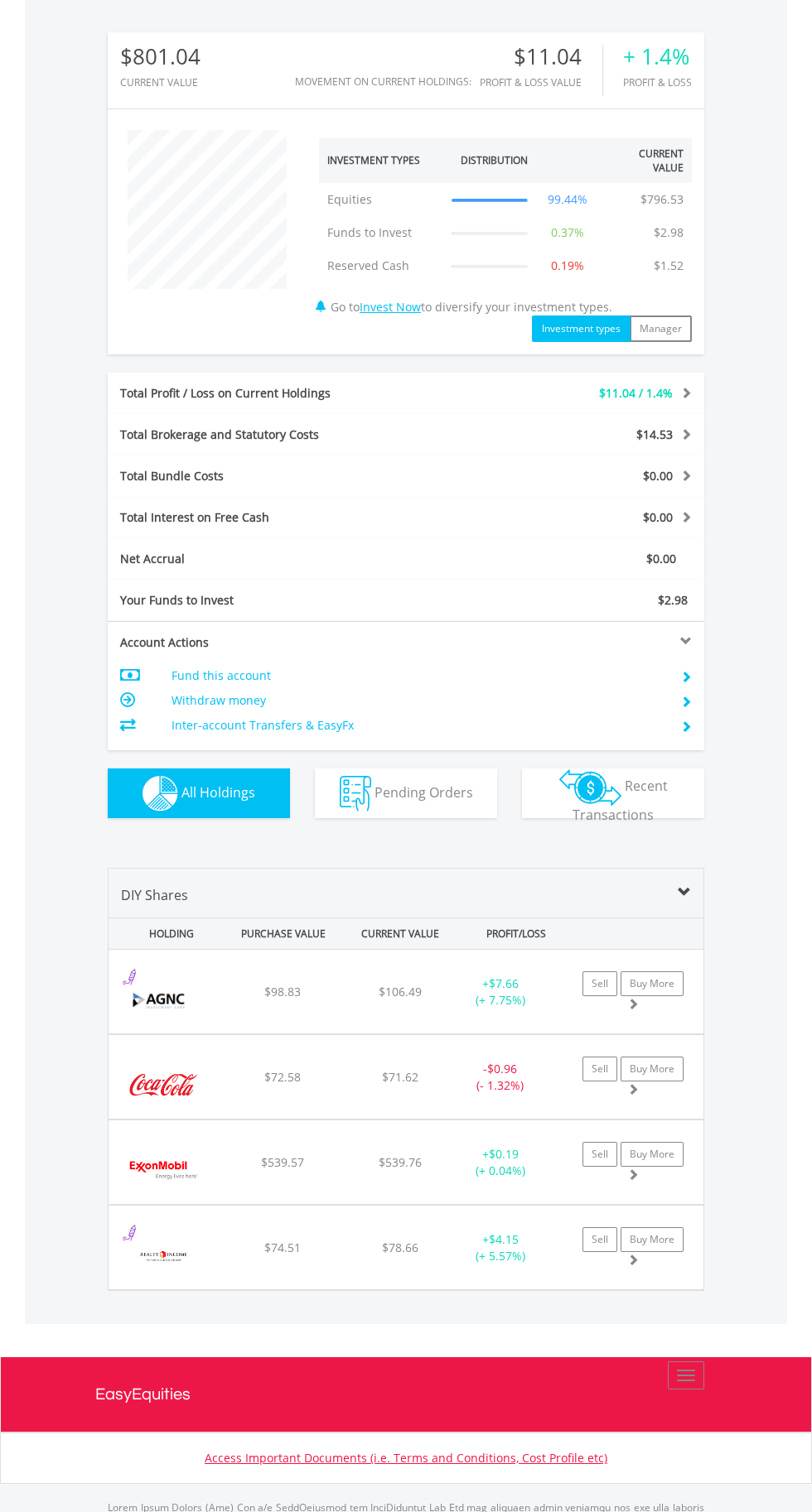
click at [407, 1000] on div "$106.49" at bounding box center [400, 992] width 113 height 17
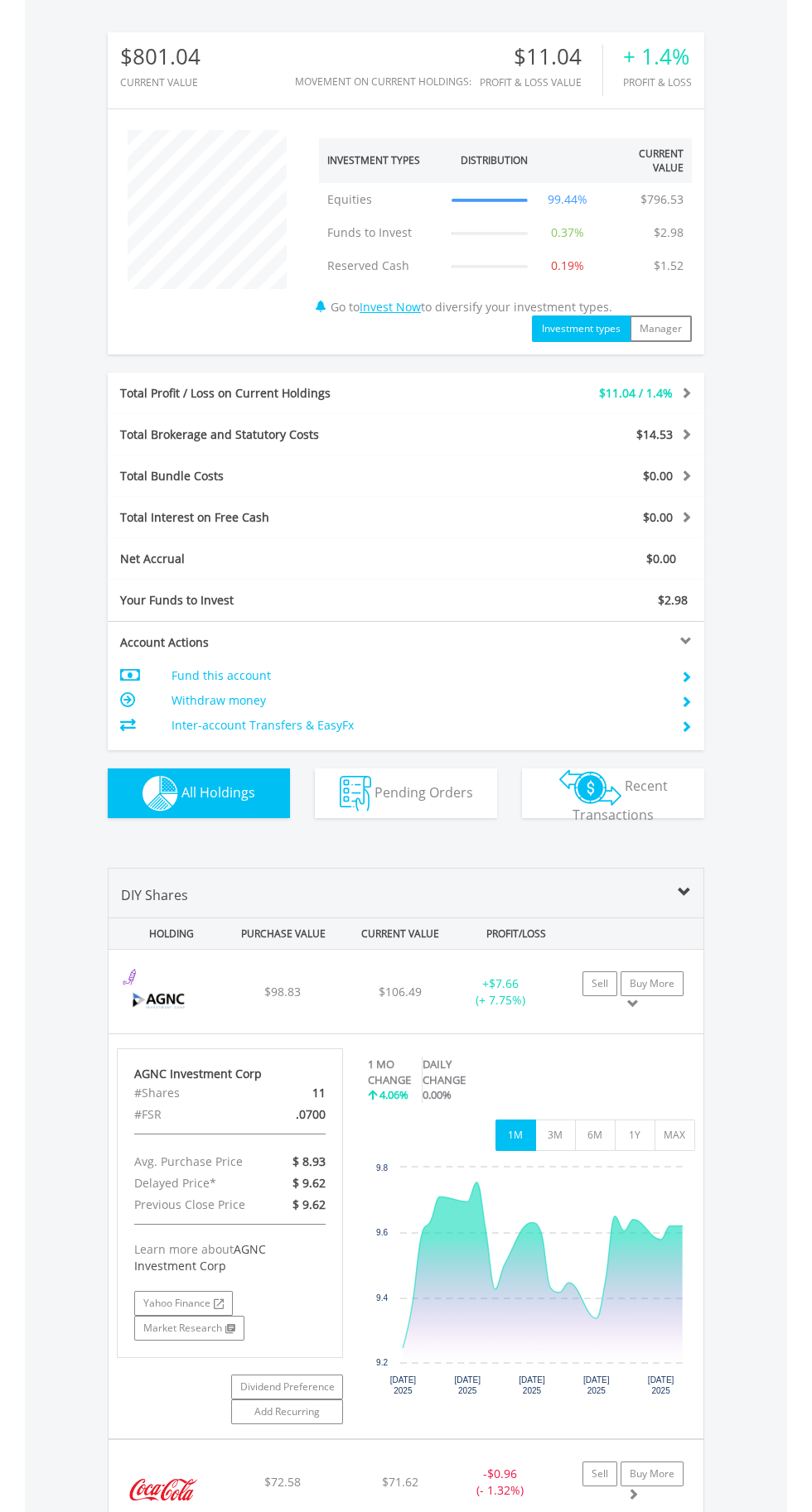
click at [363, 988] on div "$106.49" at bounding box center [400, 992] width 113 height 17
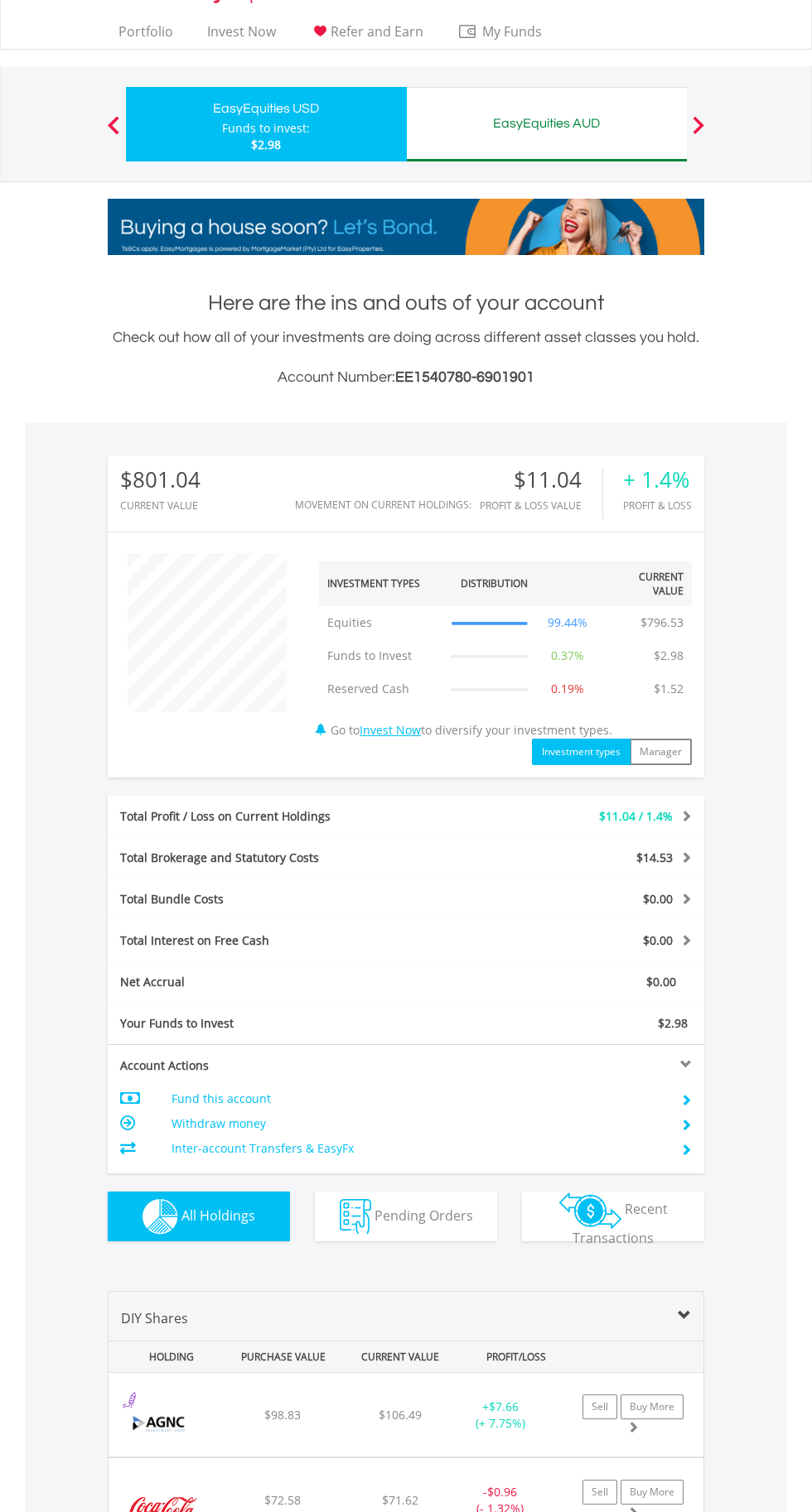
scroll to position [0, 0]
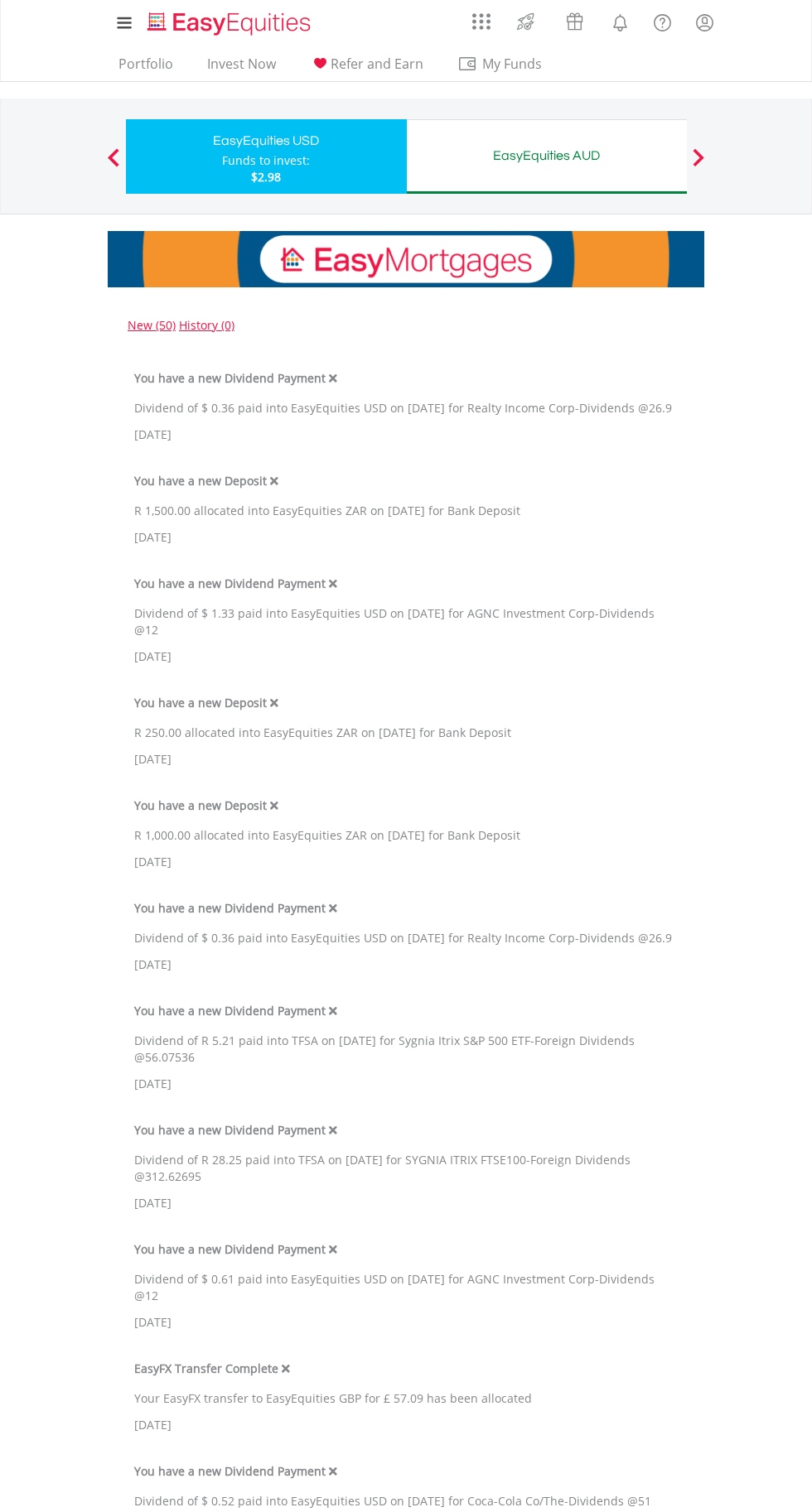
scroll to position [126, 0]
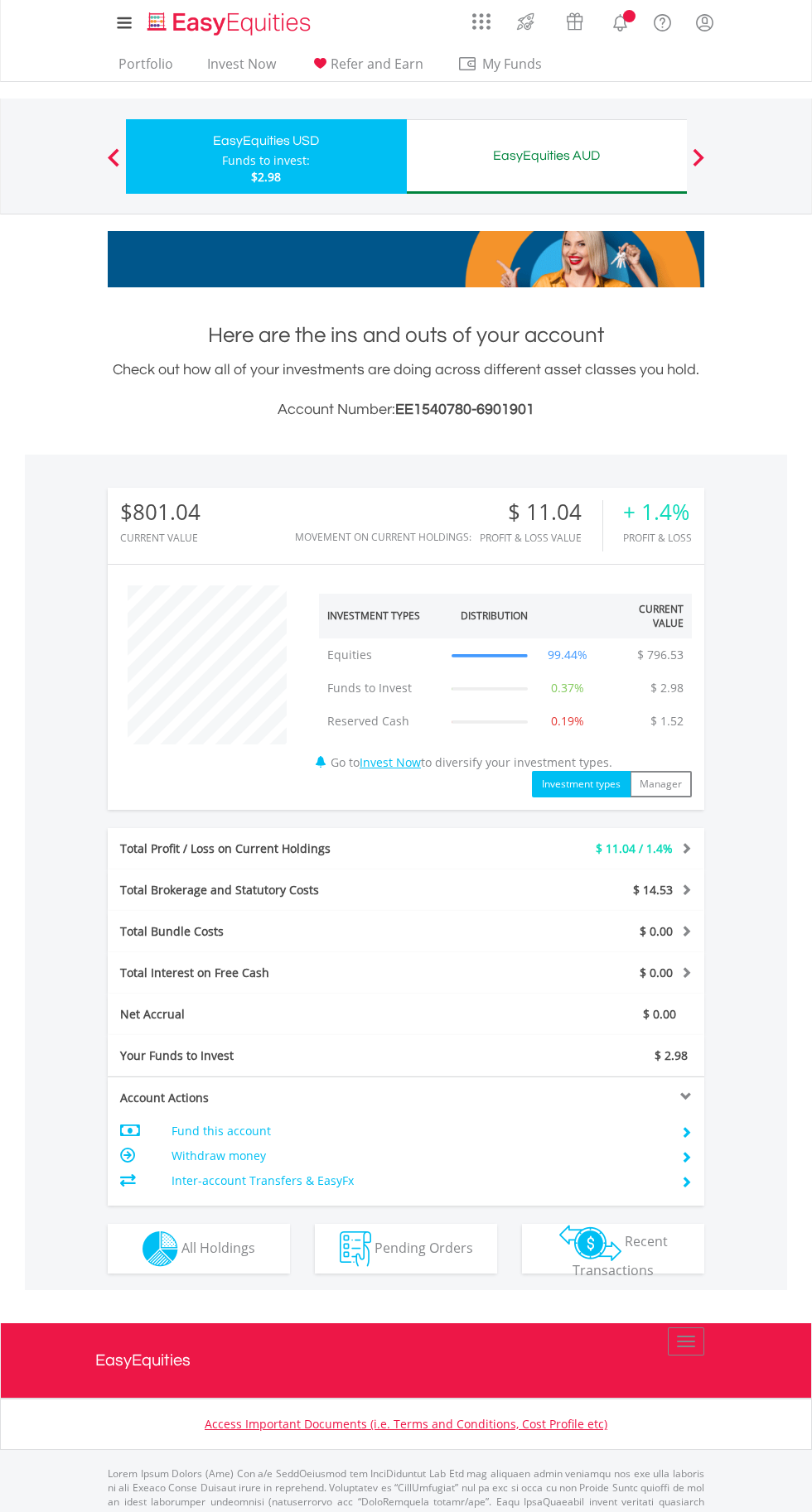
scroll to position [159, 198]
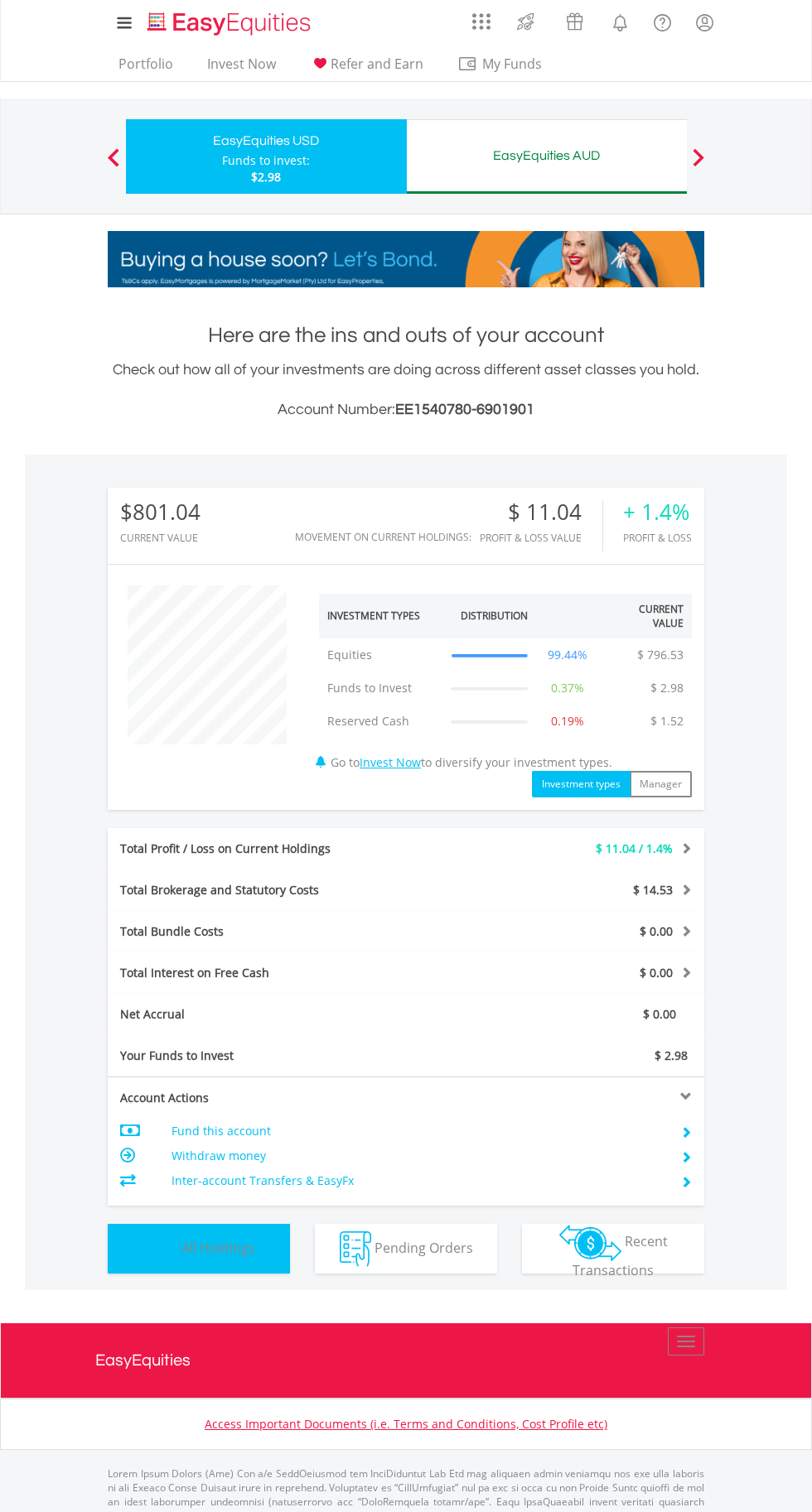
click at [255, 1250] on button "Holdings All Holdings" at bounding box center [199, 1248] width 182 height 49
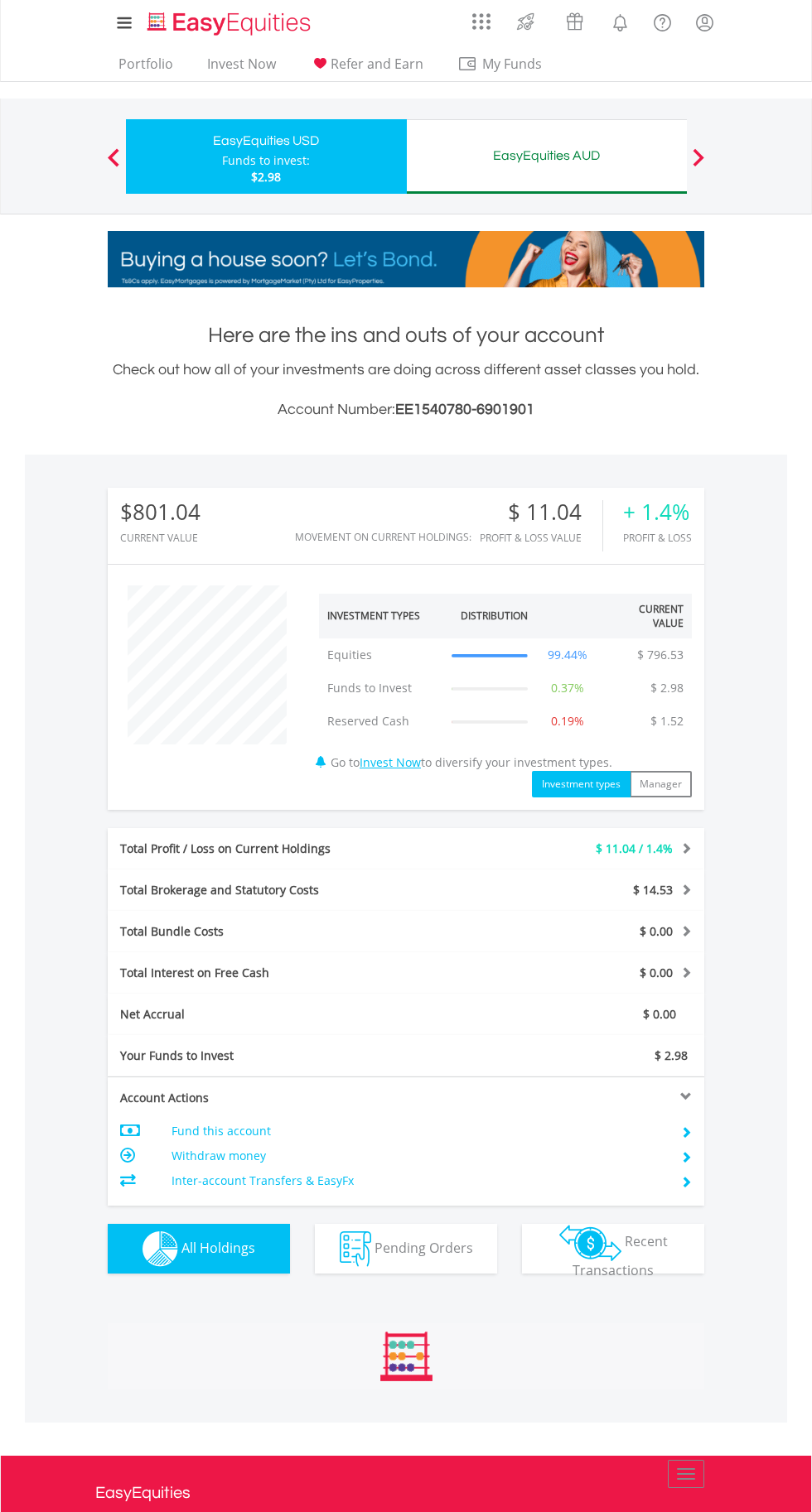
scroll to position [582, 0]
